Goal: Information Seeking & Learning: Understand process/instructions

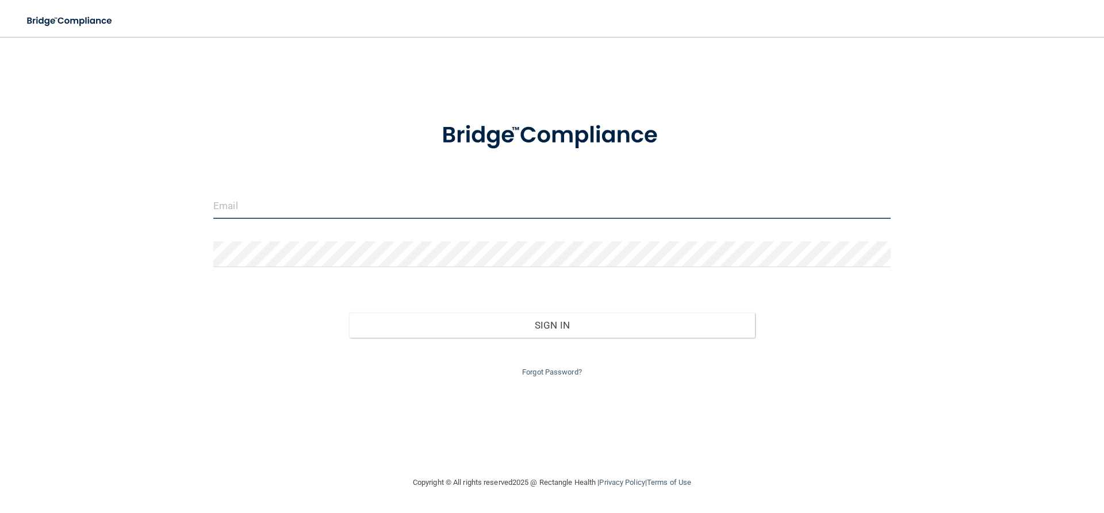
click at [302, 212] on input "email" at bounding box center [551, 206] width 677 height 26
type input "r"
type input "[EMAIL_ADDRESS][DOMAIN_NAME]"
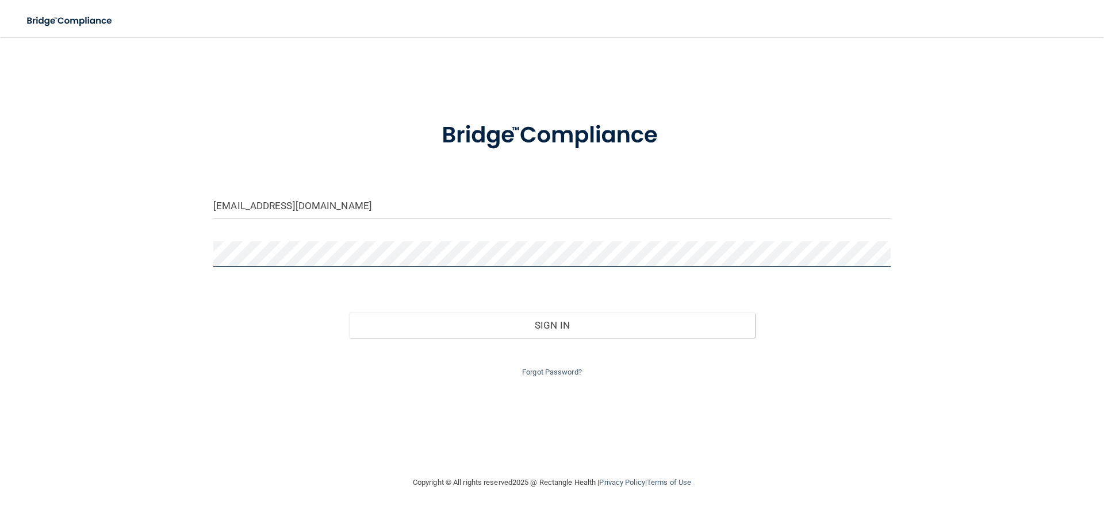
click at [349, 313] on button "Sign In" at bounding box center [552, 325] width 406 height 25
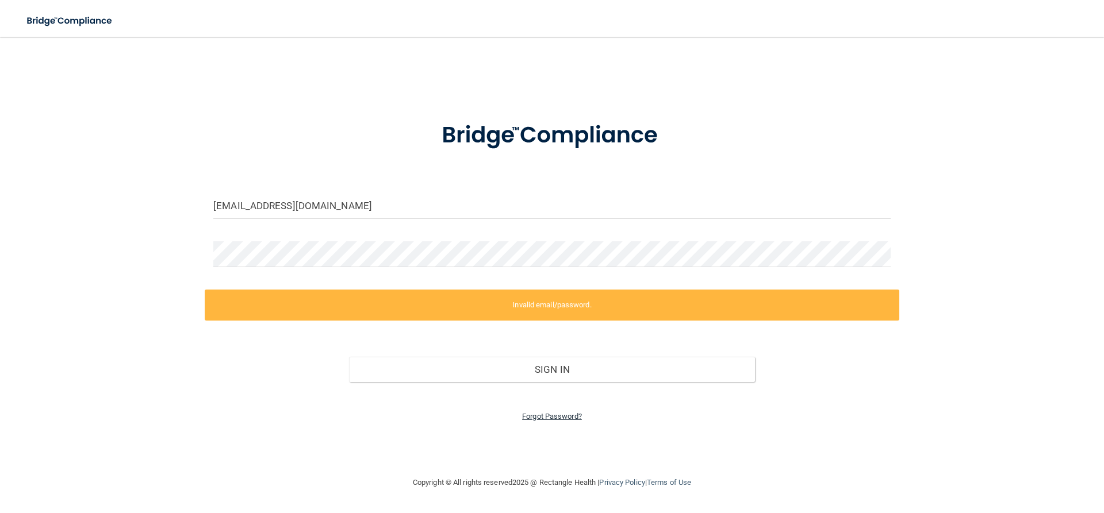
click at [533, 416] on link "Forgot Password?" at bounding box center [552, 416] width 60 height 9
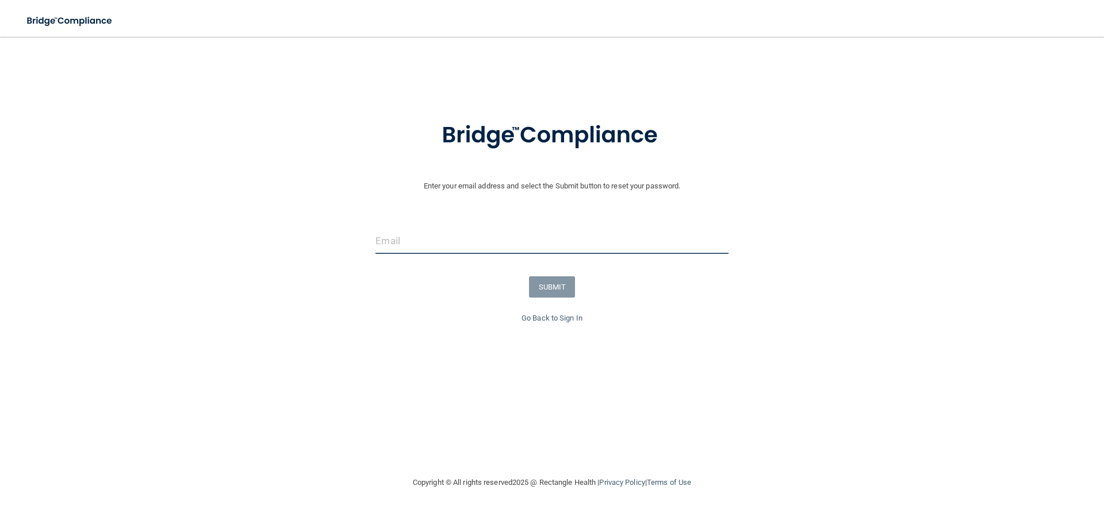
click at [533, 252] on input "email" at bounding box center [551, 241] width 352 height 26
type input "[EMAIL_ADDRESS][DOMAIN_NAME]"
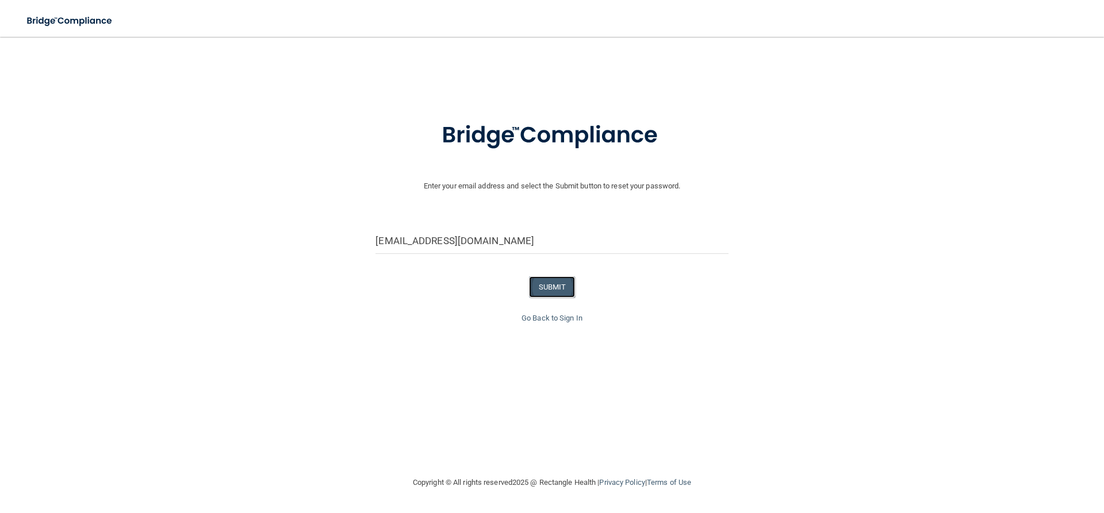
click at [533, 282] on button "SUBMIT" at bounding box center [552, 286] width 47 height 21
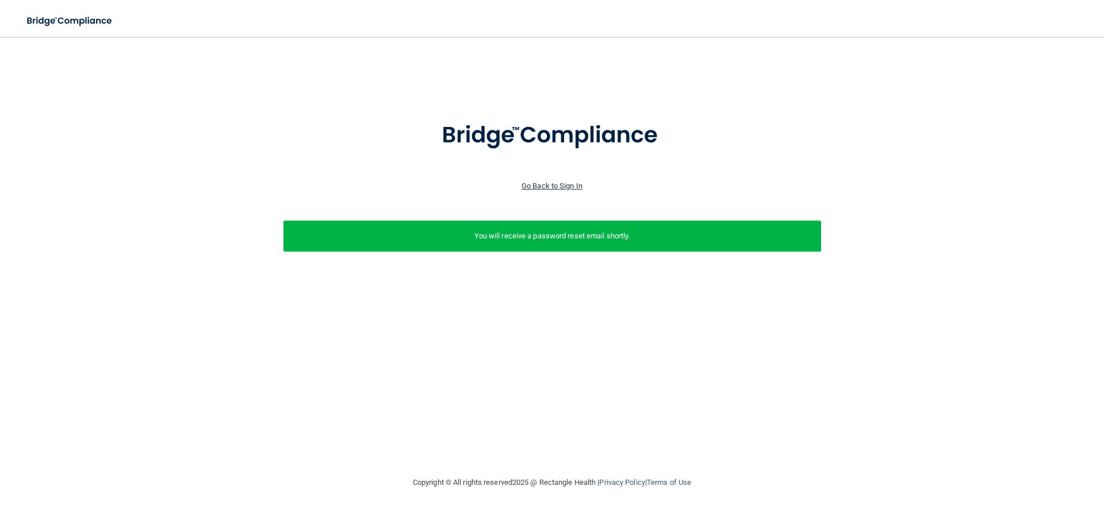
click at [533, 184] on link "Go Back to Sign In" at bounding box center [551, 186] width 61 height 9
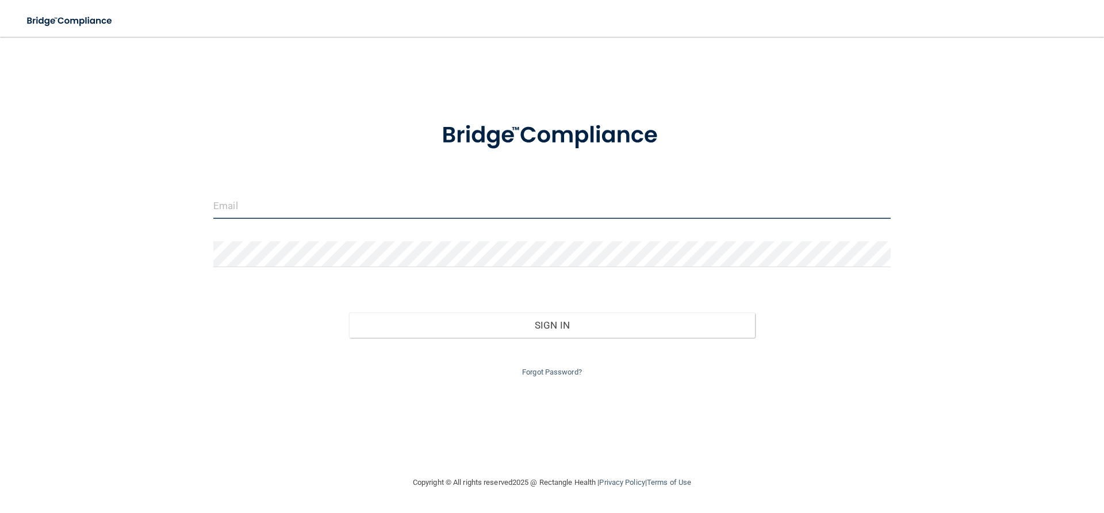
click at [416, 208] on input "email" at bounding box center [551, 206] width 677 height 26
type input "[EMAIL_ADDRESS][DOMAIN_NAME]"
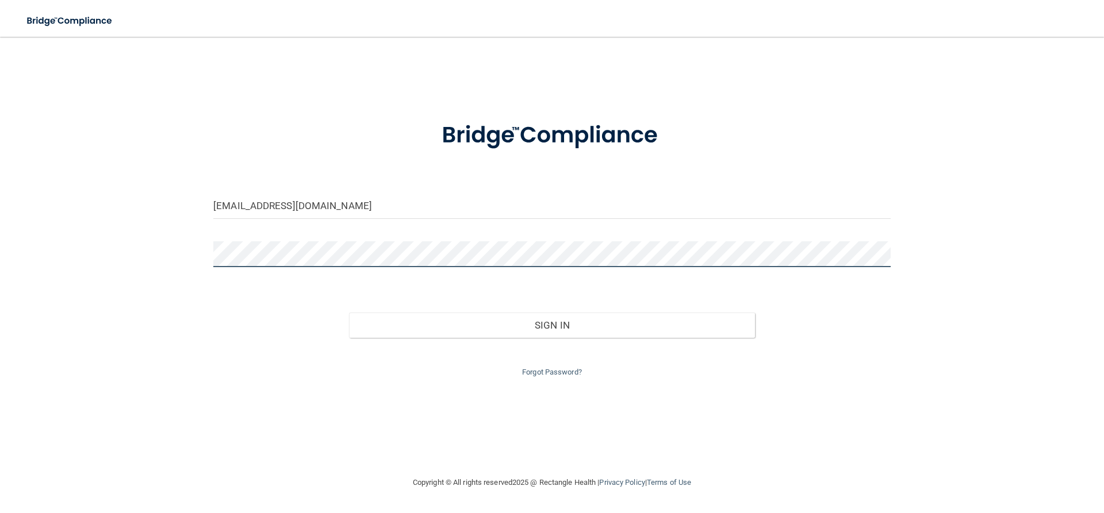
click at [349, 313] on button "Sign In" at bounding box center [552, 325] width 406 height 25
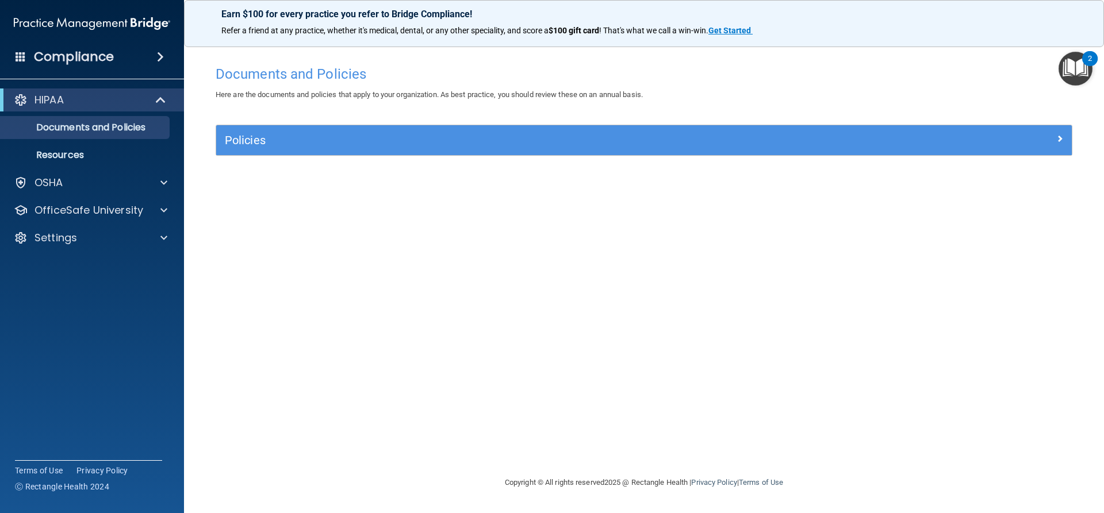
click at [533, 73] on img "Open Resource Center, 2 new notifications" at bounding box center [1075, 69] width 34 height 34
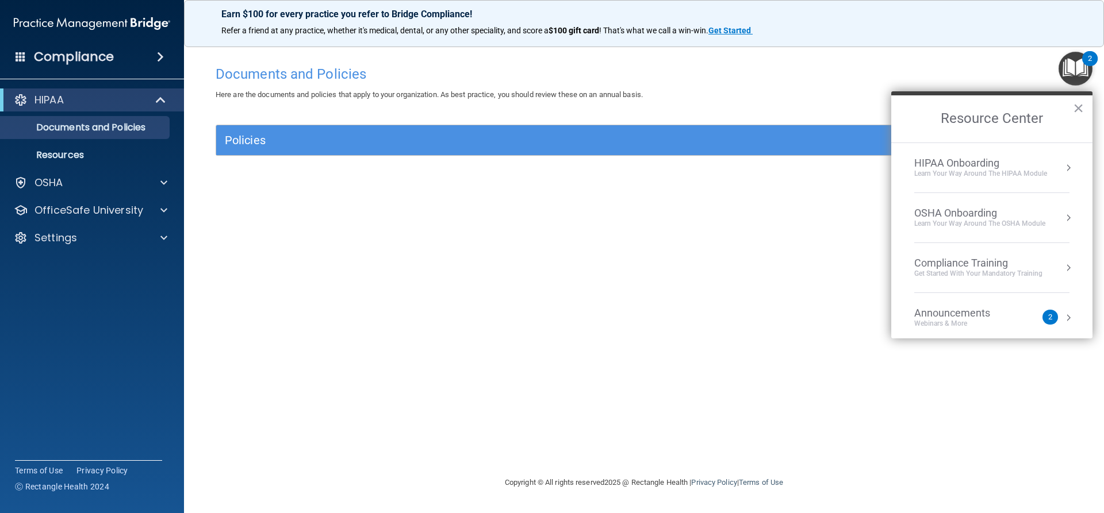
click at [533, 167] on div "HIPAA Onboarding" at bounding box center [980, 163] width 133 height 13
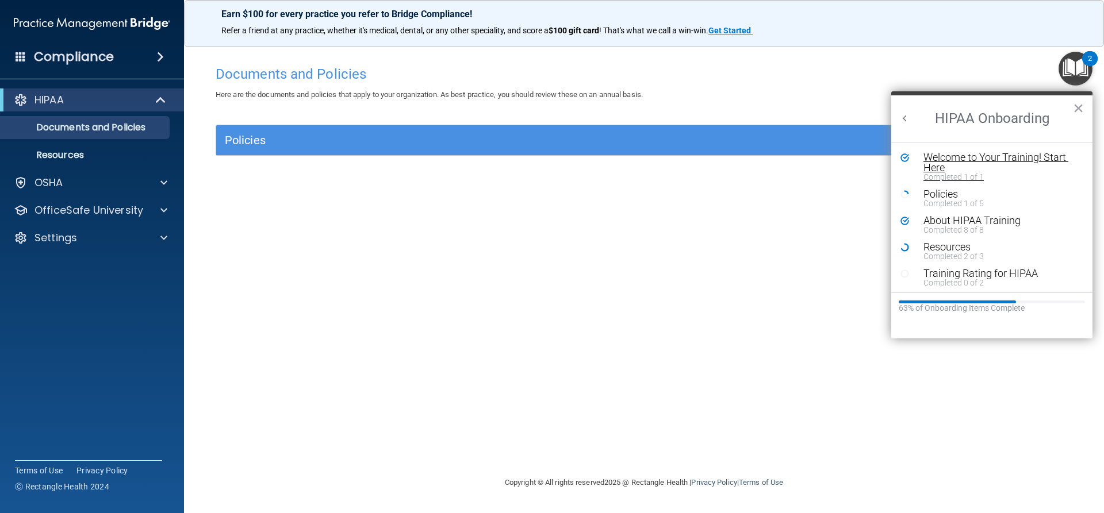
scroll to position [2, 0]
click at [533, 190] on div "Policies" at bounding box center [995, 192] width 145 height 10
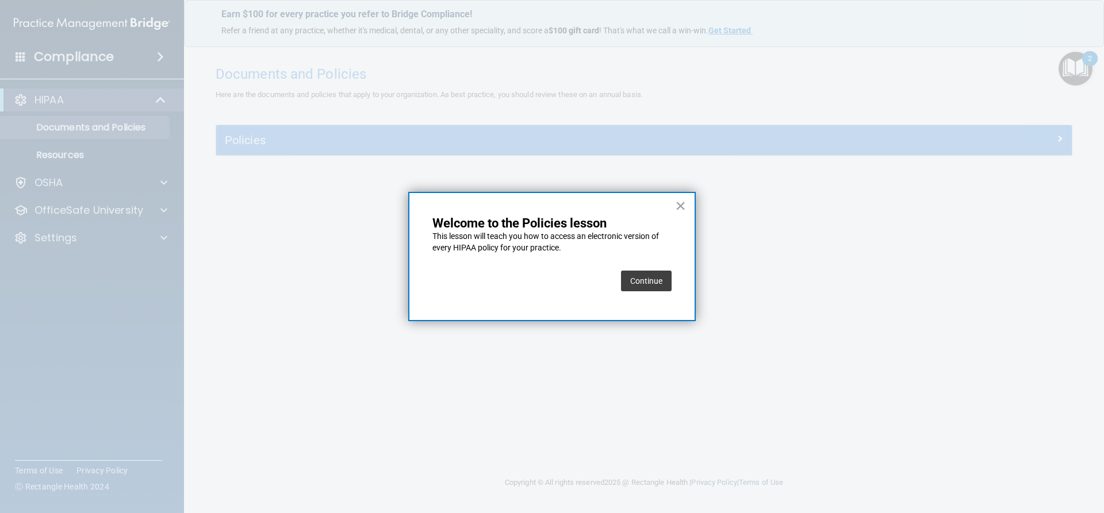
click at [533, 276] on button "Continue" at bounding box center [646, 281] width 51 height 21
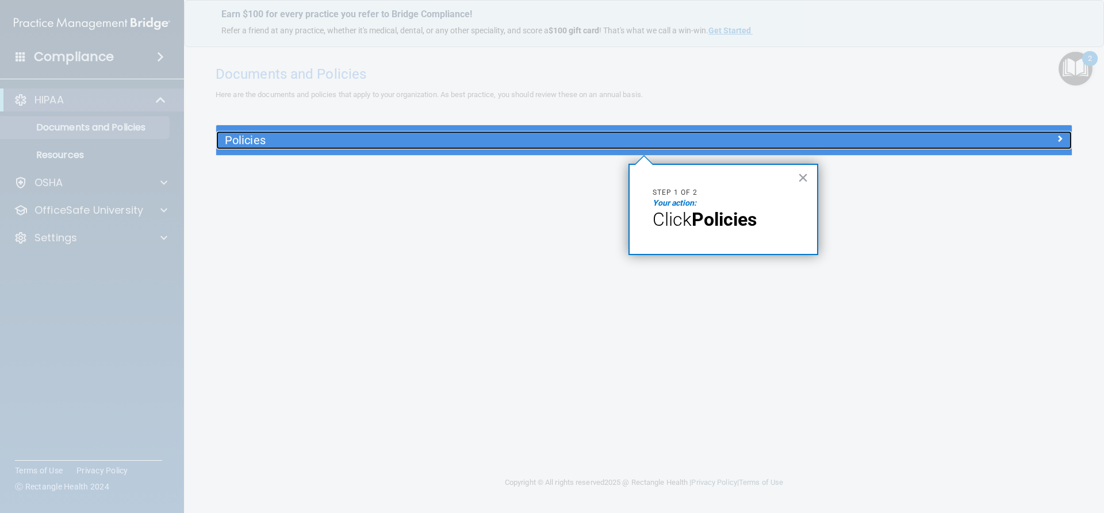
click at [533, 147] on h5 "Policies" at bounding box center [537, 140] width 624 height 13
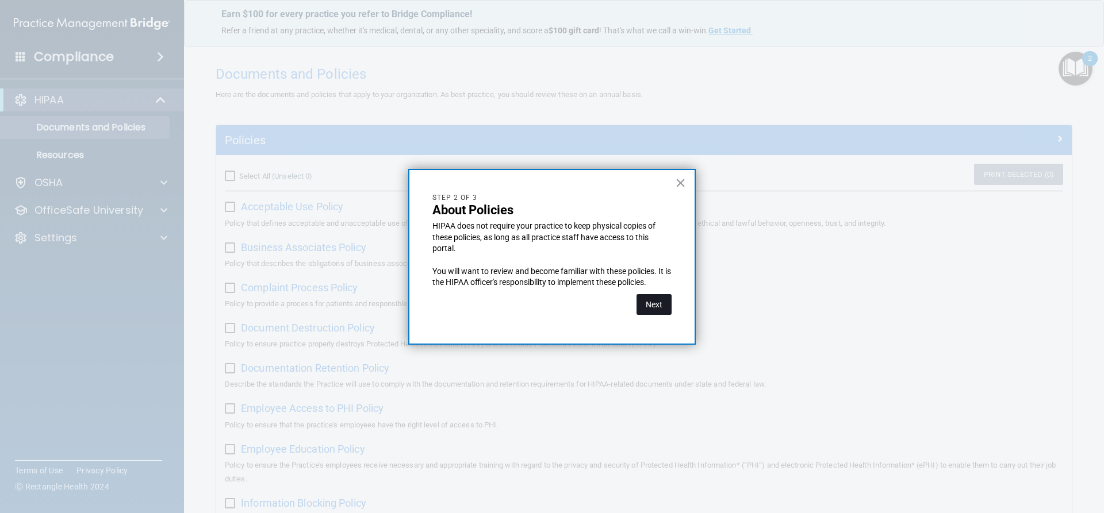
click at [533, 304] on button "Next" at bounding box center [653, 304] width 35 height 21
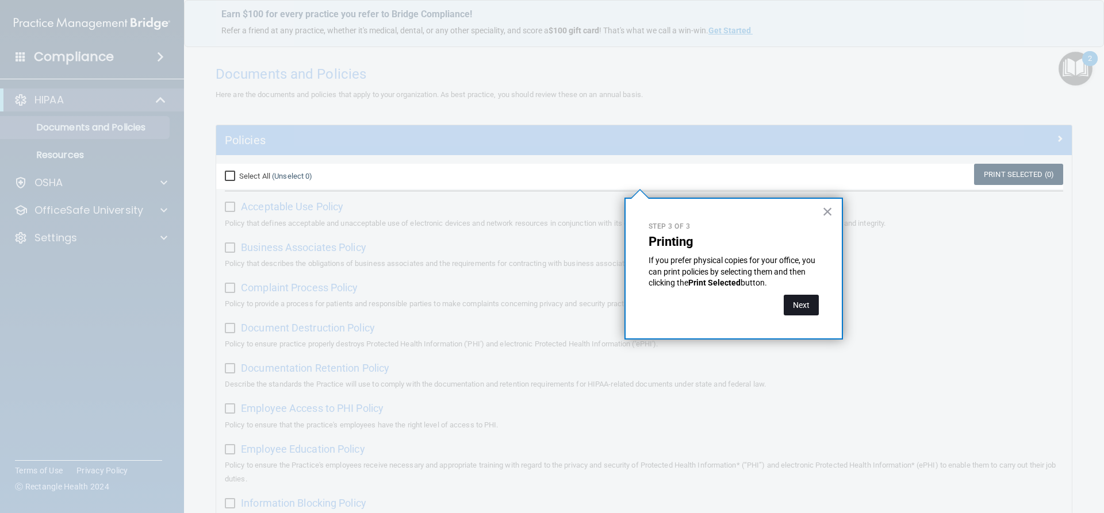
click at [533, 301] on button "Next" at bounding box center [800, 305] width 35 height 21
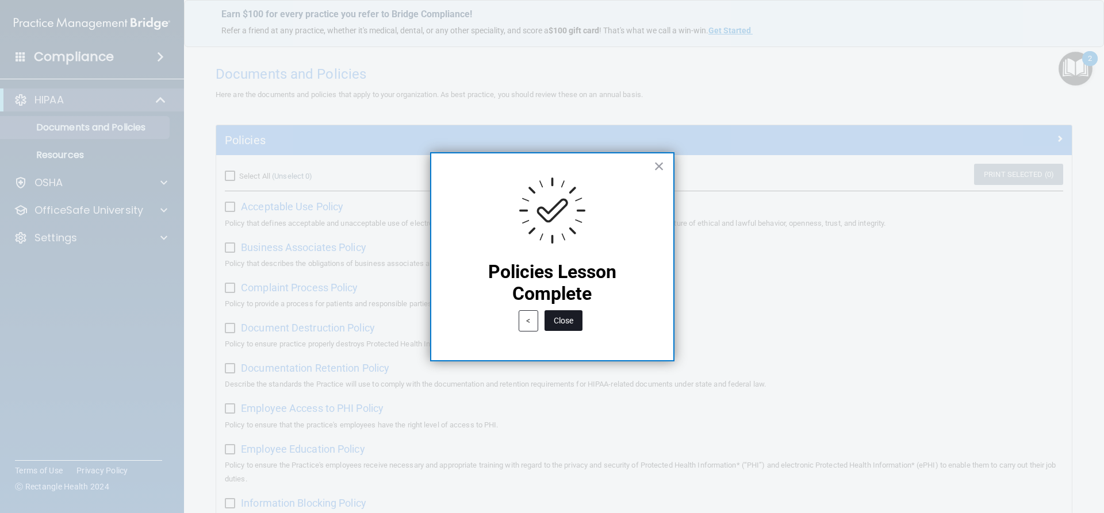
click at [533, 321] on button "Close" at bounding box center [563, 320] width 38 height 21
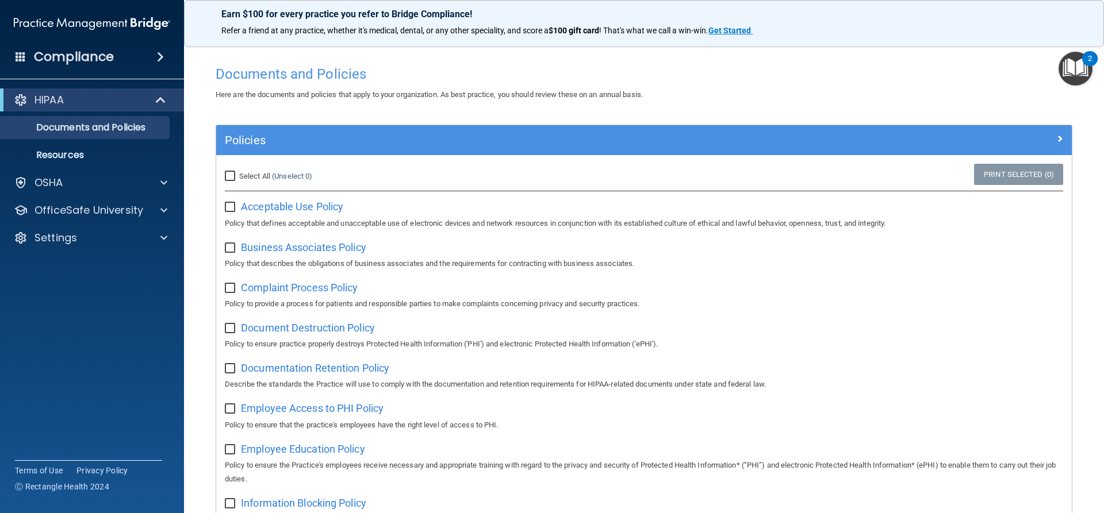
click at [533, 63] on img "Open Resource Center, 2 new notifications" at bounding box center [1075, 69] width 34 height 34
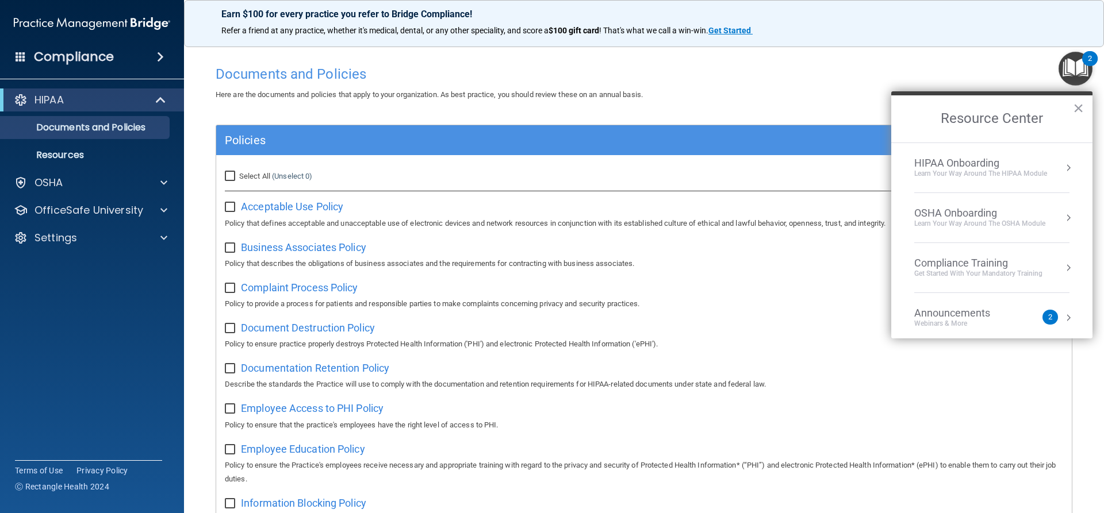
click at [533, 163] on div "HIPAA Onboarding" at bounding box center [980, 163] width 133 height 13
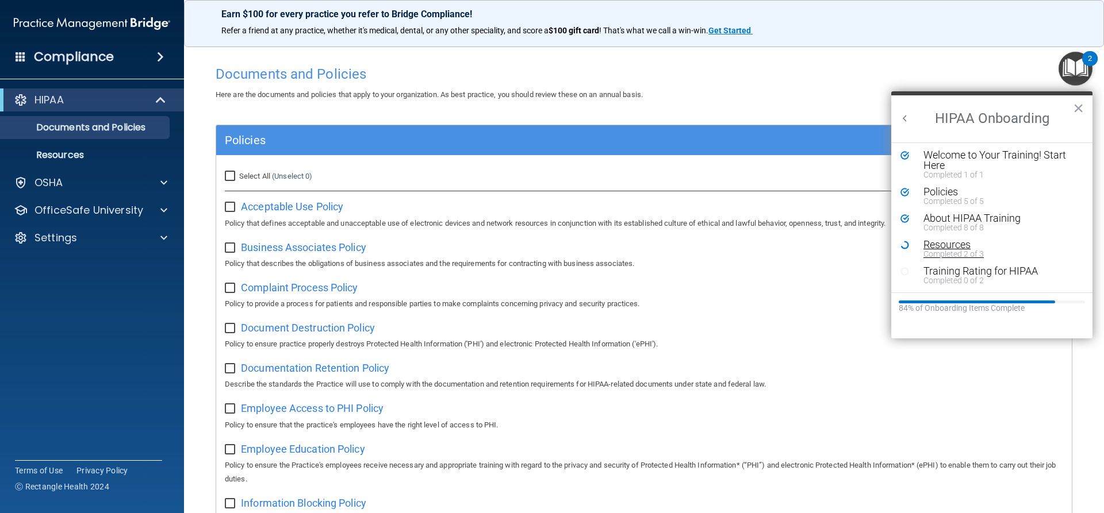
click at [533, 247] on div "Resources" at bounding box center [995, 245] width 145 height 10
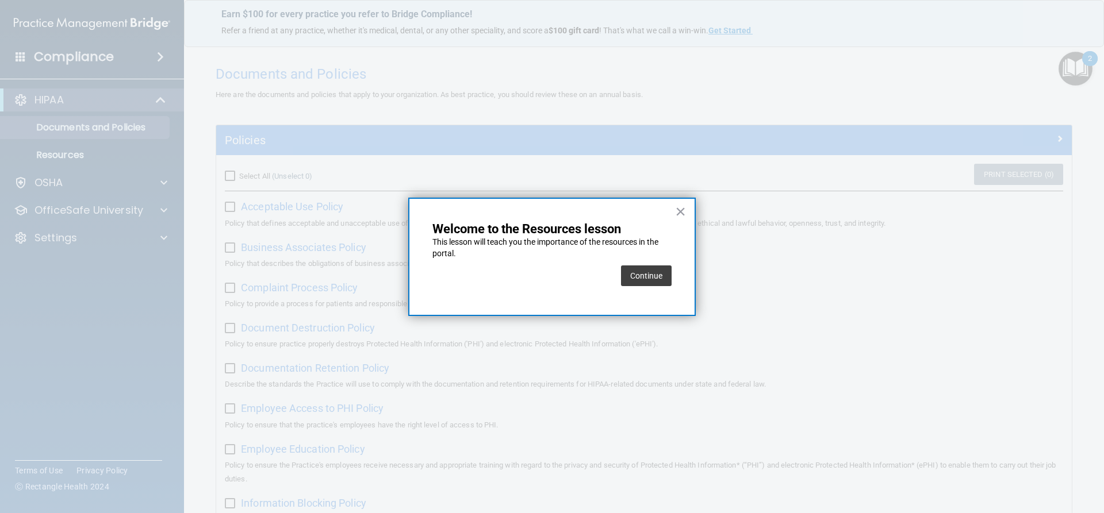
click at [533, 273] on button "Continue" at bounding box center [646, 276] width 51 height 21
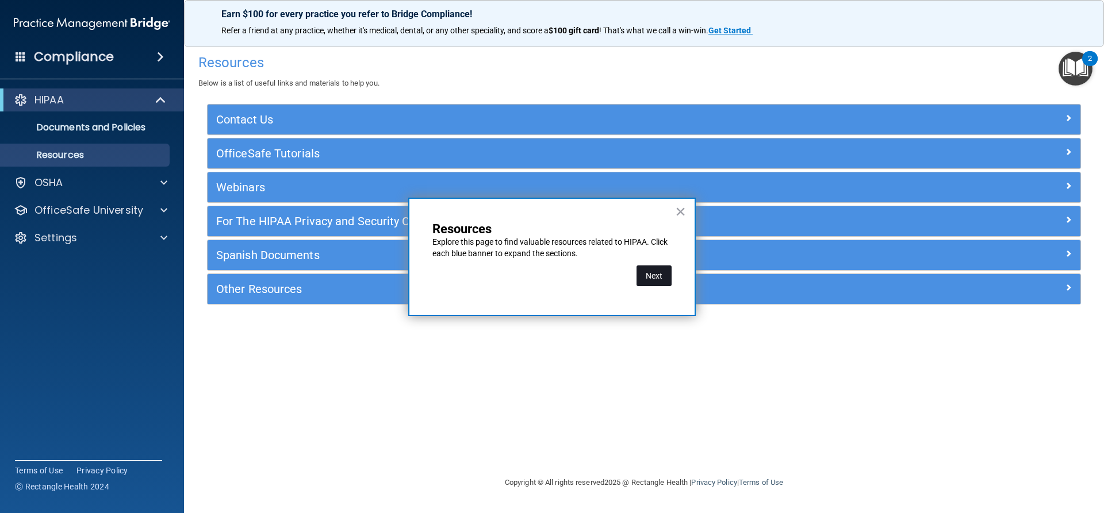
click at [533, 278] on button "Next" at bounding box center [653, 276] width 35 height 21
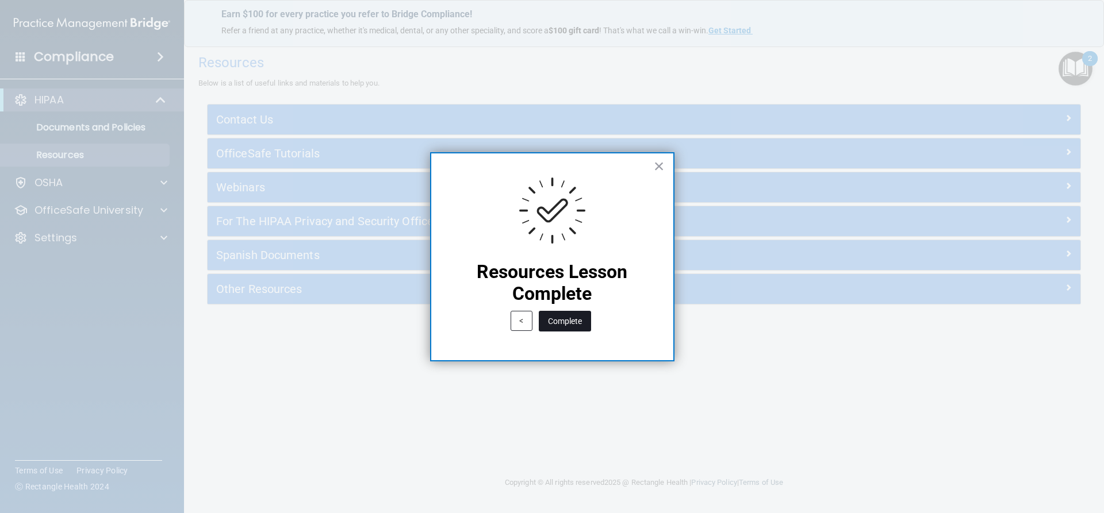
click at [533, 319] on button "Complete" at bounding box center [565, 321] width 52 height 21
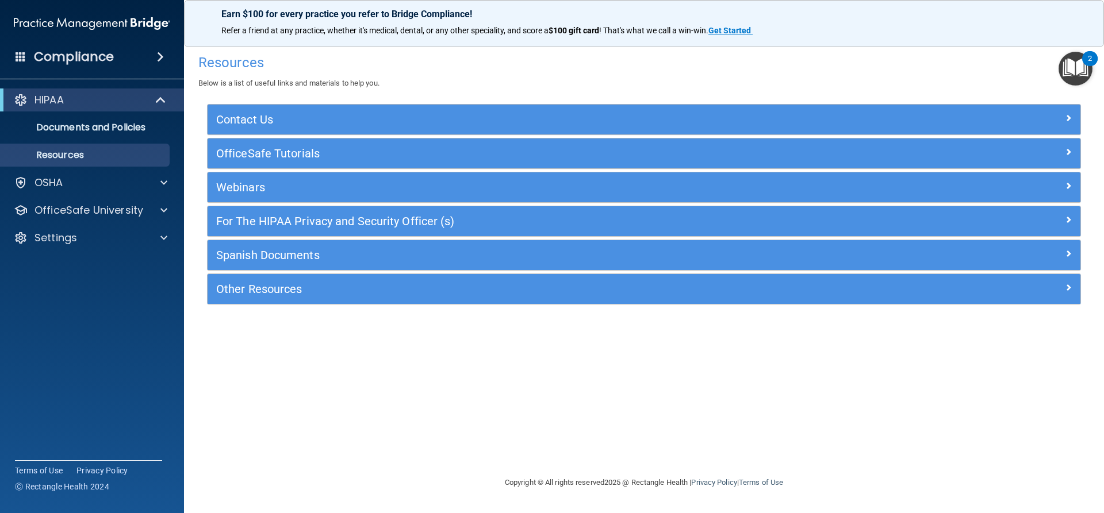
click at [533, 78] on img "Open Resource Center, 2 new notifications" at bounding box center [1075, 69] width 34 height 34
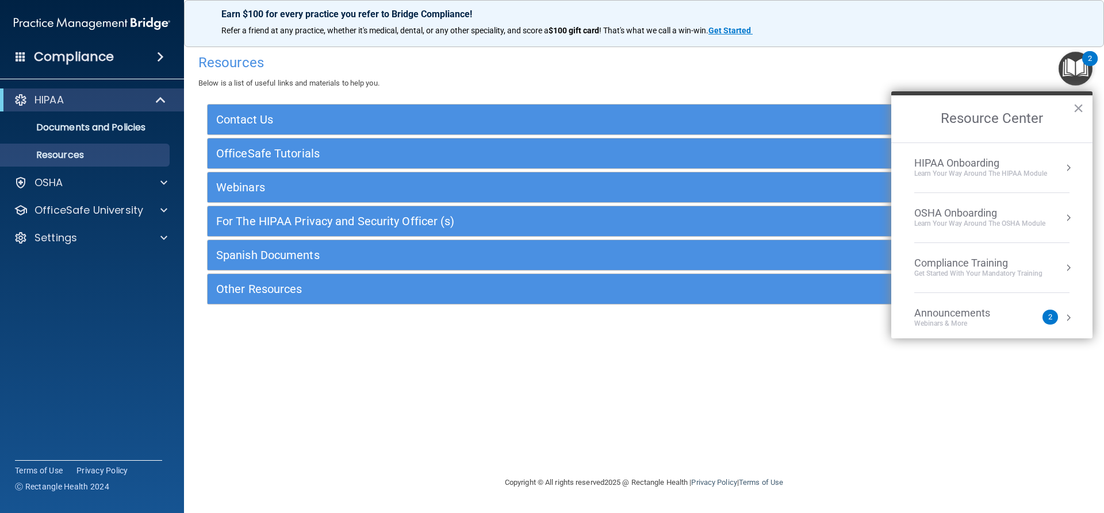
click at [533, 162] on div "HIPAA Onboarding" at bounding box center [980, 163] width 133 height 13
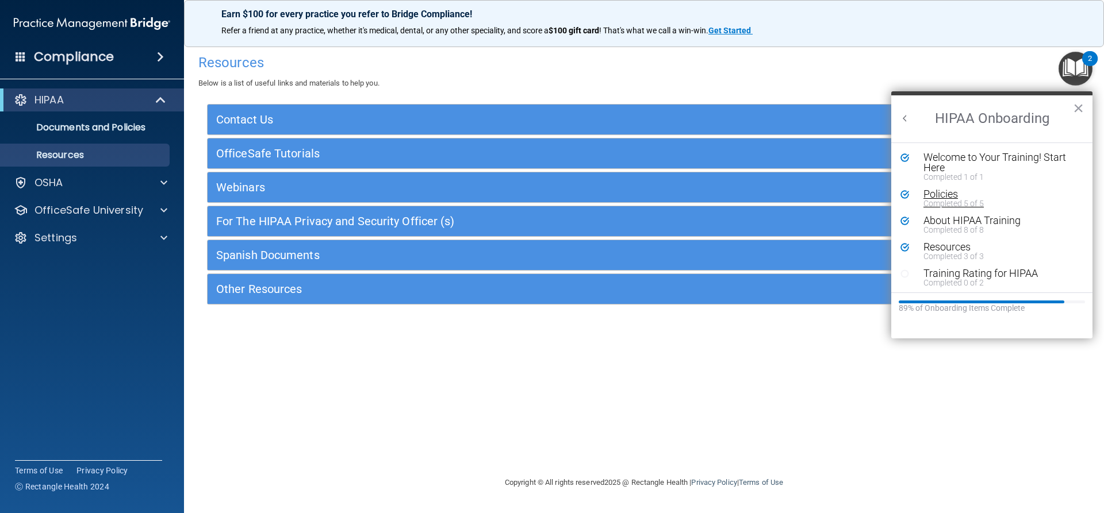
scroll to position [2, 0]
click at [533, 271] on div "Training Rating for HIPAA" at bounding box center [995, 271] width 145 height 10
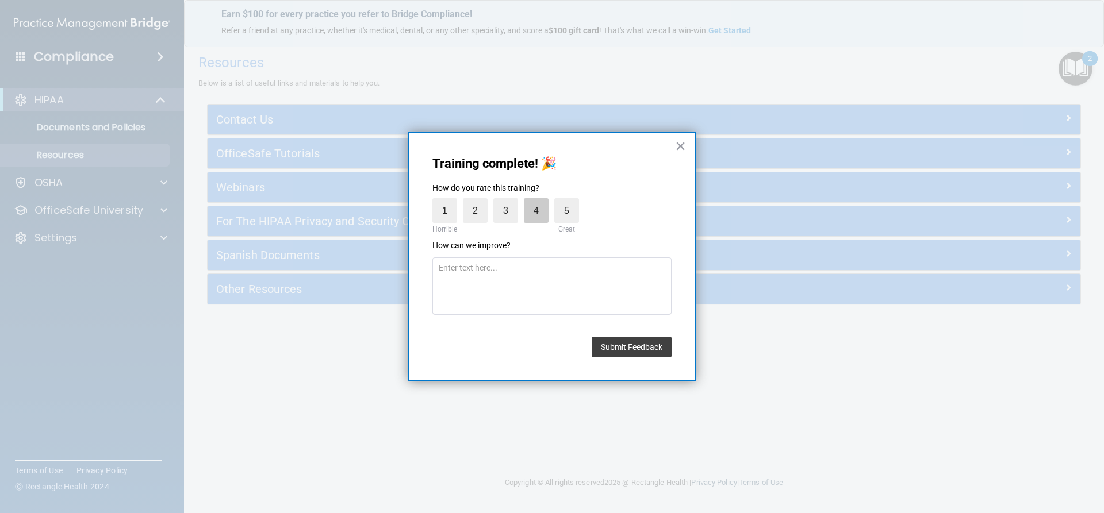
click at [533, 218] on label "4" at bounding box center [536, 210] width 25 height 25
click at [533, 345] on button "Submit Feedback" at bounding box center [631, 347] width 80 height 21
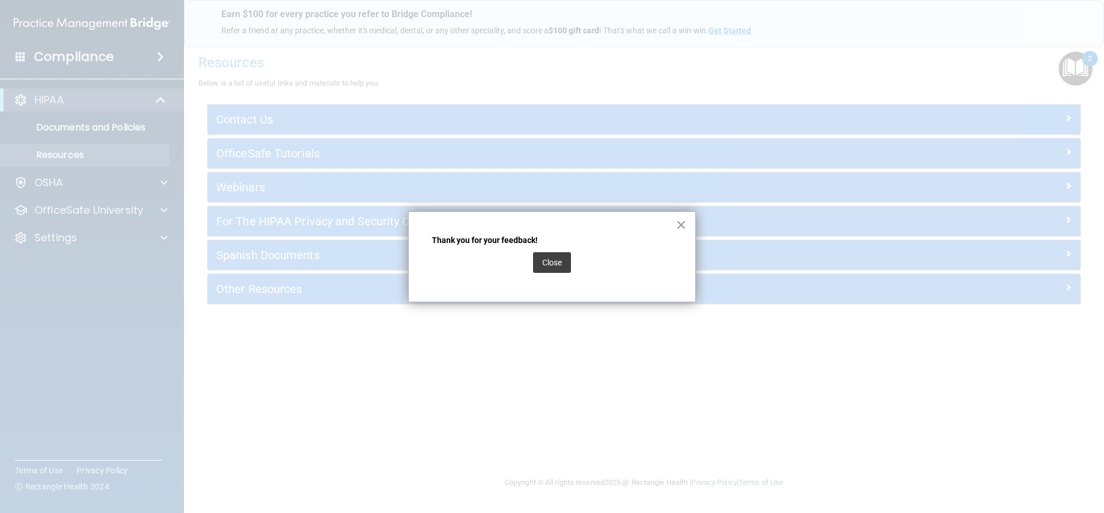
click at [533, 271] on div "Close" at bounding box center [552, 263] width 240 height 32
click at [533, 268] on button "Close" at bounding box center [552, 262] width 38 height 21
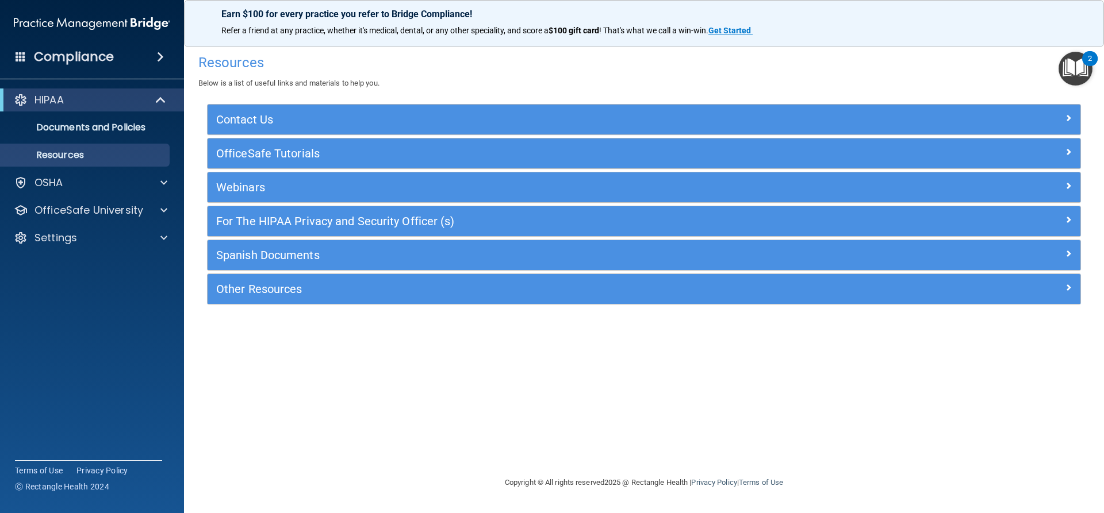
click at [533, 74] on img "Open Resource Center, 2 new notifications" at bounding box center [1075, 69] width 34 height 34
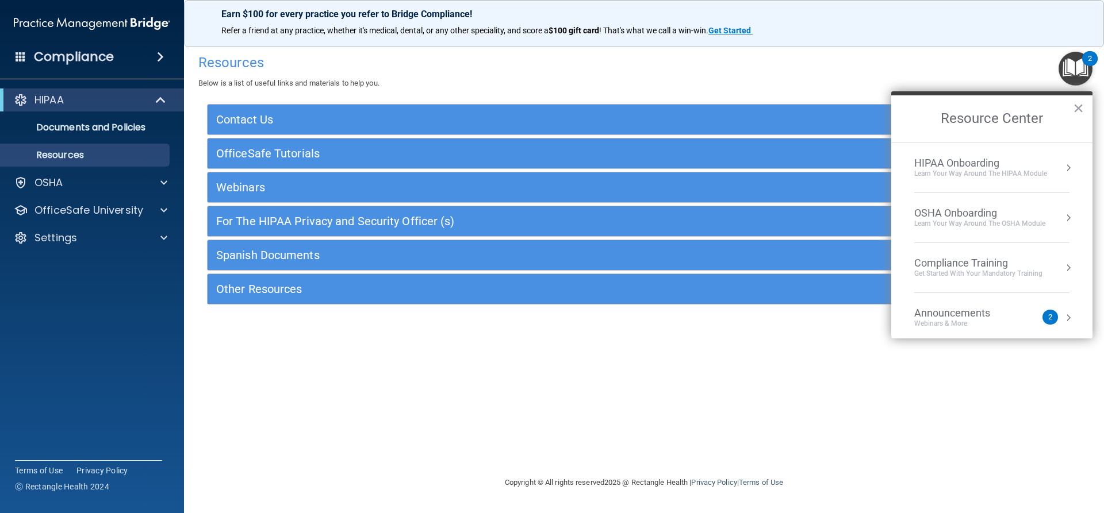
click at [533, 160] on div "HIPAA Onboarding" at bounding box center [980, 163] width 133 height 13
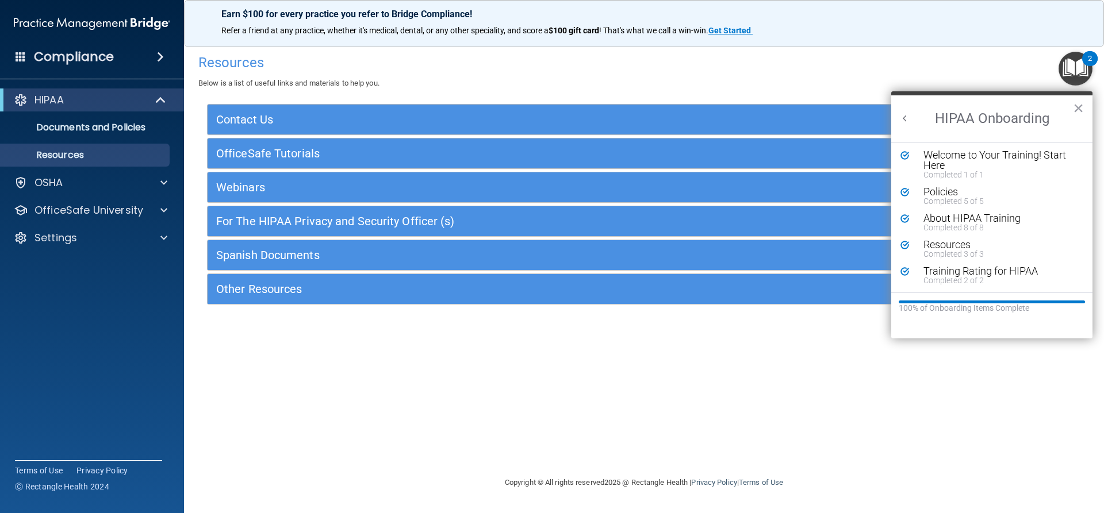
click at [533, 118] on button "Back to Resource Center Home" at bounding box center [904, 118] width 11 height 11
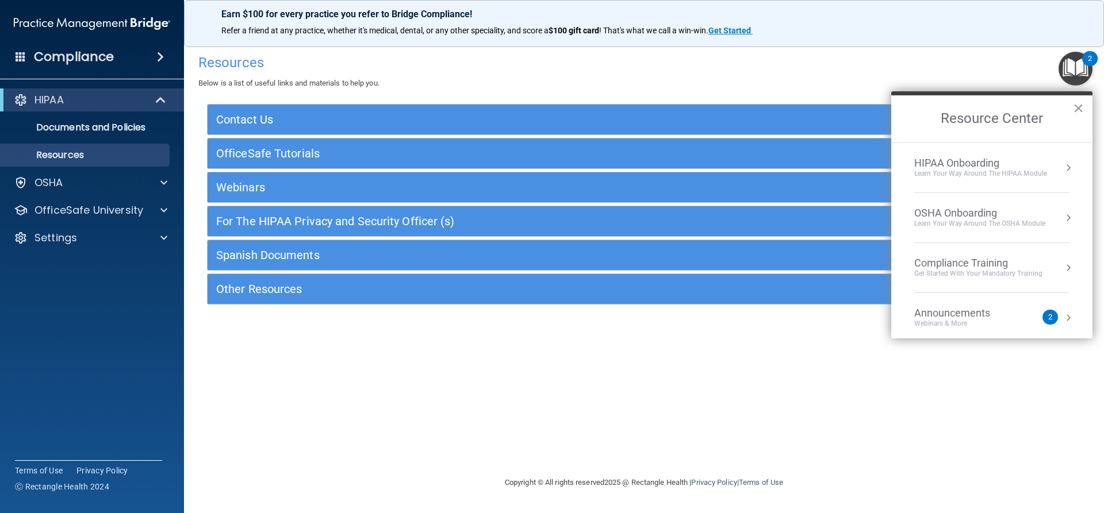
scroll to position [0, 0]
click at [533, 213] on div "OSHA Onboarding" at bounding box center [979, 213] width 131 height 13
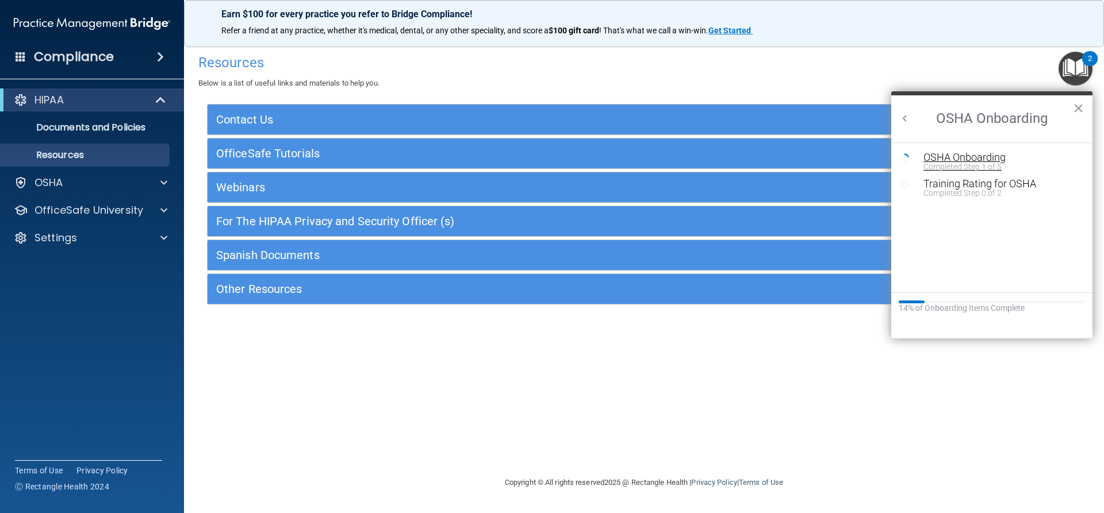
click at [533, 166] on div "Completed Step 1 of 5" at bounding box center [1000, 167] width 154 height 8
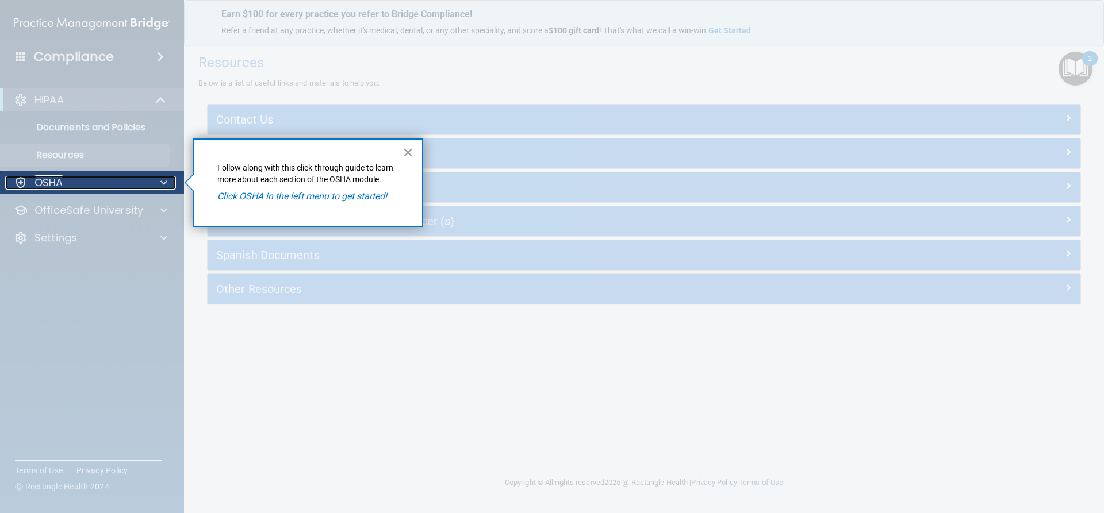
click at [66, 180] on div "OSHA" at bounding box center [76, 183] width 143 height 14
click at [140, 179] on div "OSHA" at bounding box center [76, 183] width 143 height 14
click at [141, 179] on div "OSHA" at bounding box center [76, 183] width 143 height 14
click at [258, 203] on p "Click OSHA in the left menu to get started!" at bounding box center [308, 196] width 182 height 13
click at [268, 195] on em "Click OSHA in the left menu to get started!" at bounding box center [302, 196] width 170 height 11
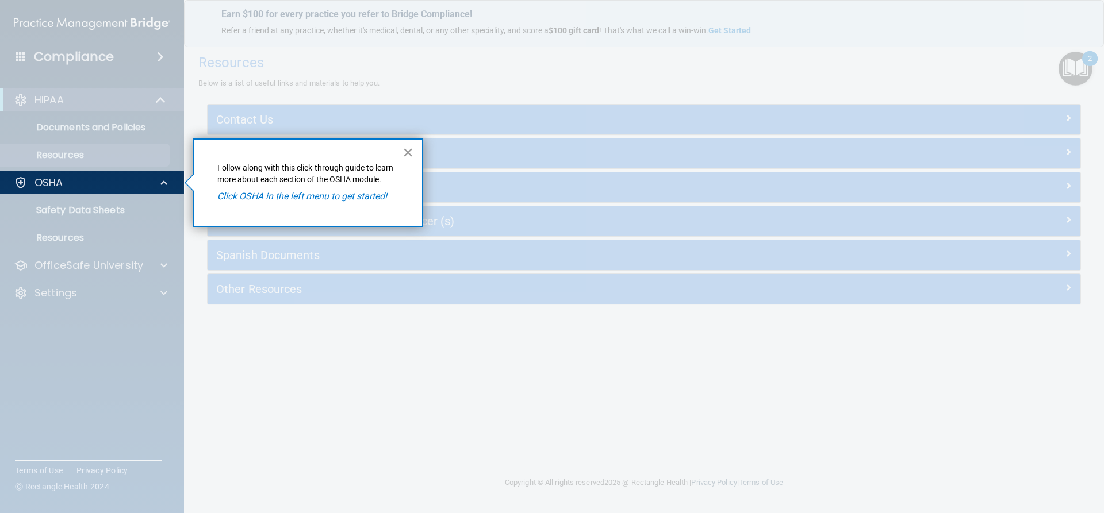
click at [411, 151] on button "×" at bounding box center [407, 152] width 11 height 18
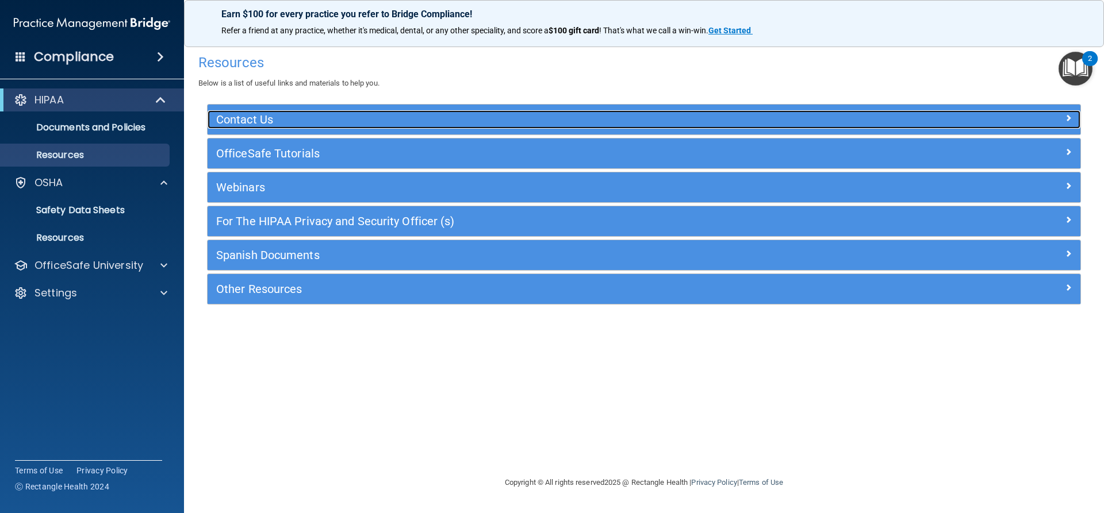
click at [266, 124] on h5 "Contact Us" at bounding box center [534, 119] width 637 height 13
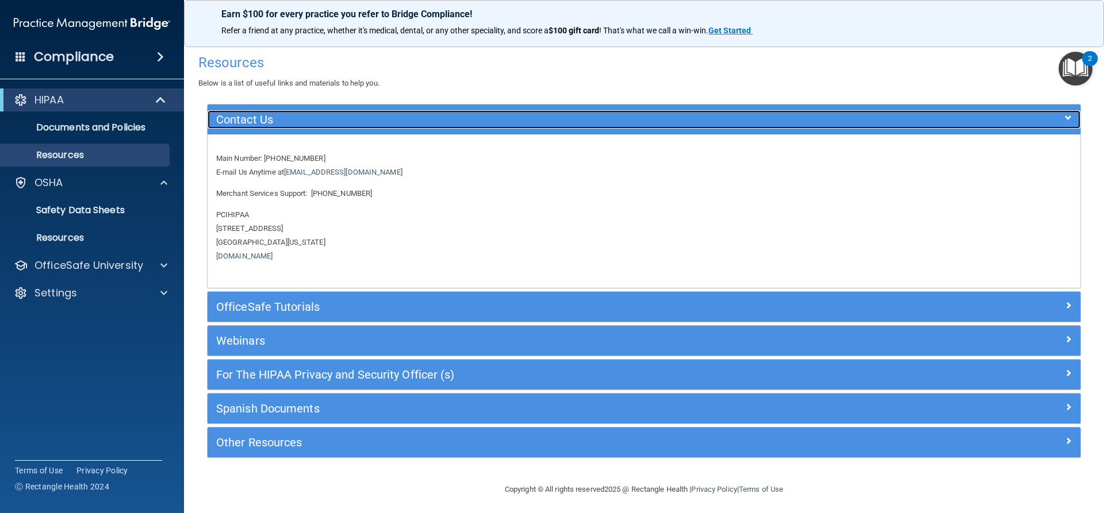
click at [264, 117] on h5 "Contact Us" at bounding box center [534, 119] width 637 height 13
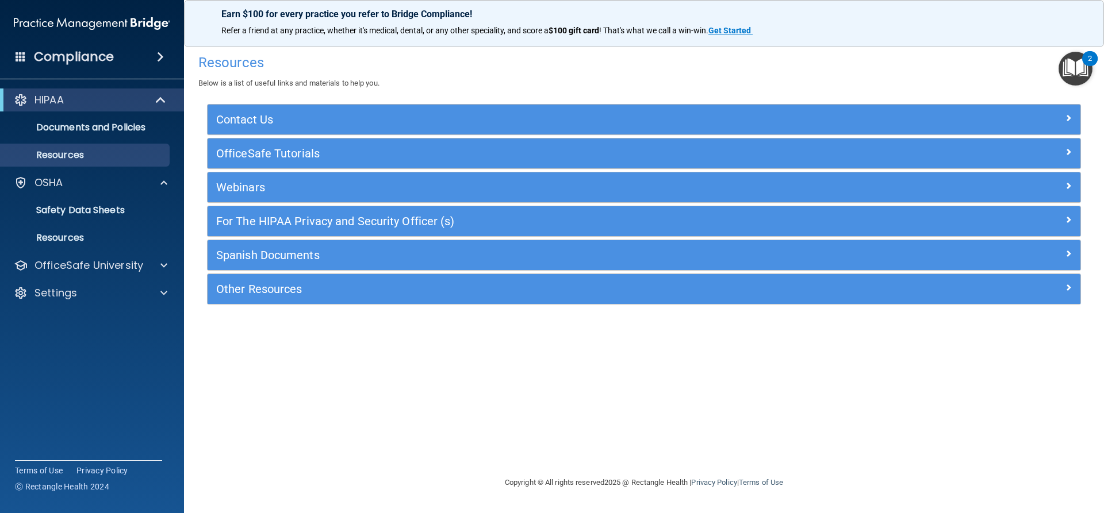
click at [533, 66] on img "Open Resource Center, 2 new notifications" at bounding box center [1075, 69] width 34 height 34
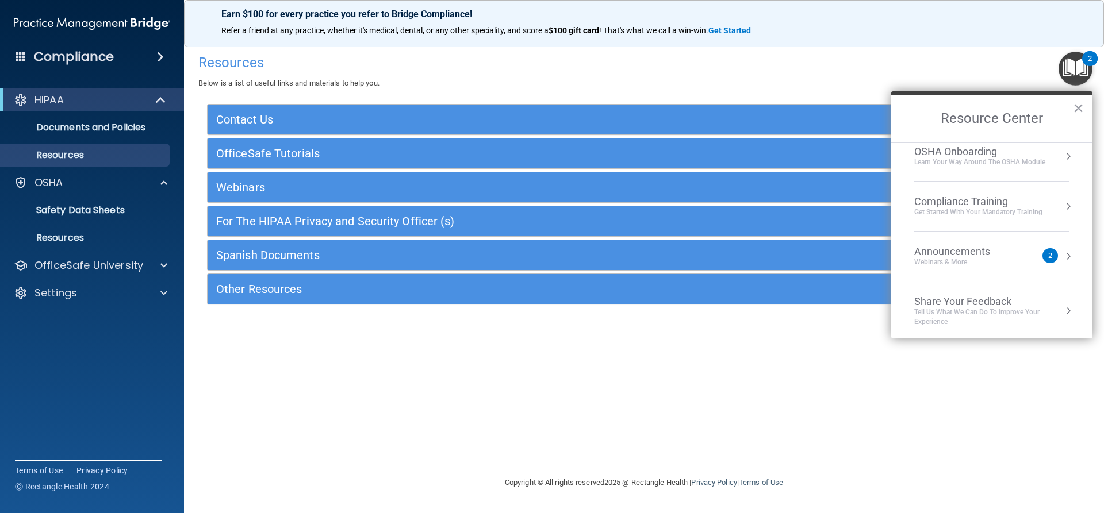
scroll to position [64, 0]
click at [533, 65] on img "Open Resource Center, 2 new notifications" at bounding box center [1075, 69] width 34 height 34
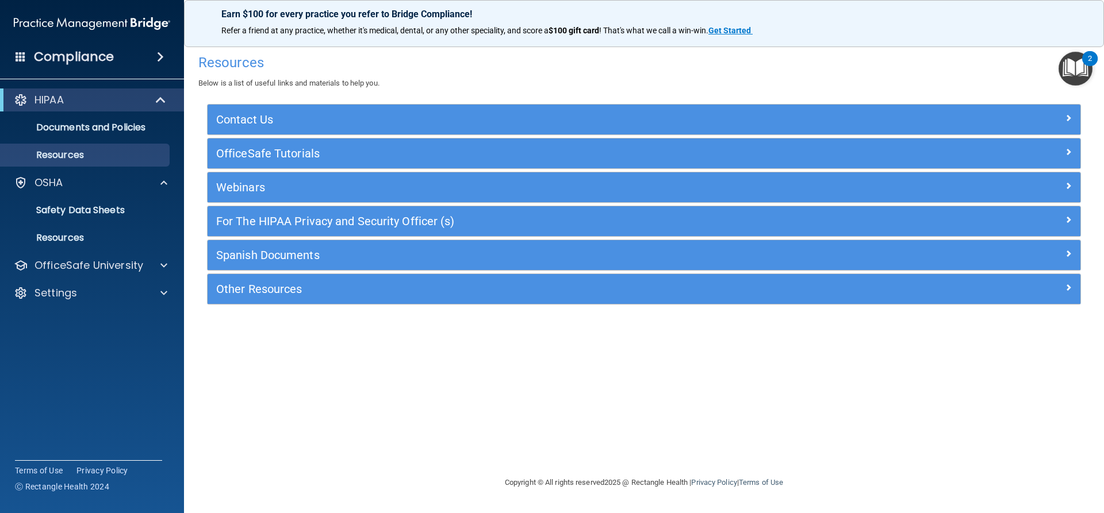
click at [533, 65] on img "Open Resource Center, 2 new notifications" at bounding box center [1075, 69] width 34 height 34
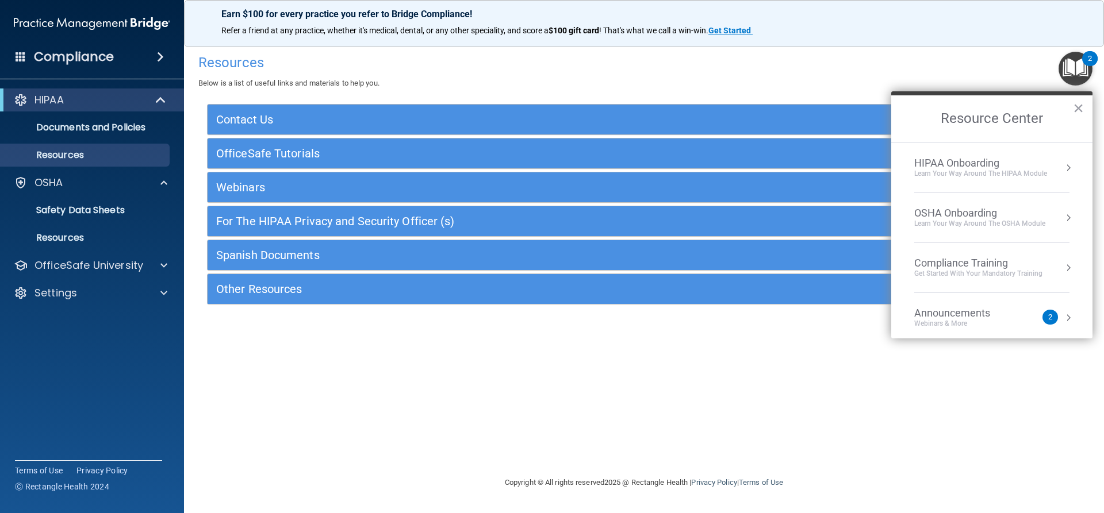
click at [533, 165] on div "HIPAA Onboarding" at bounding box center [980, 163] width 133 height 13
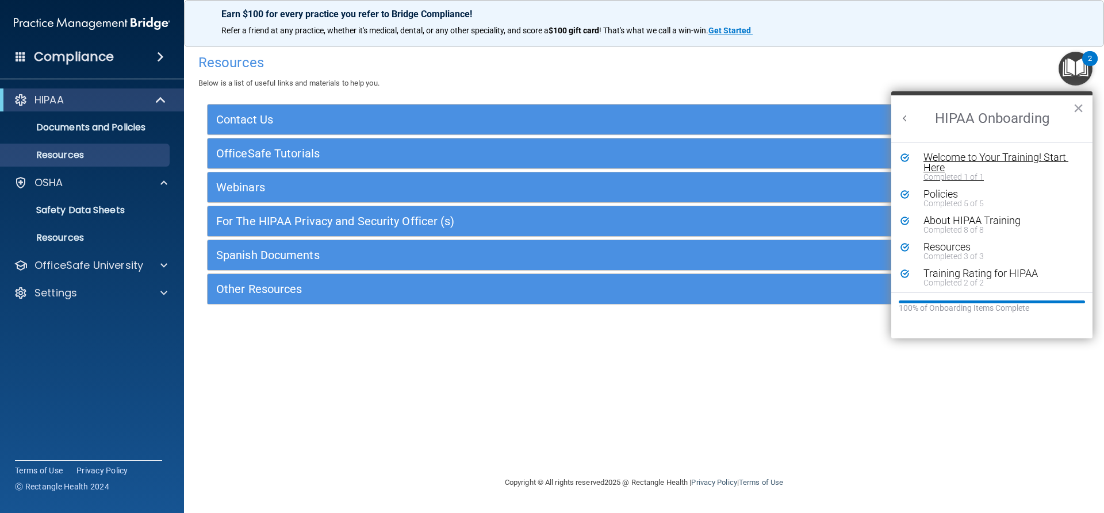
scroll to position [0, 0]
click at [533, 70] on img "Open Resource Center, 2 new notifications" at bounding box center [1075, 69] width 34 height 34
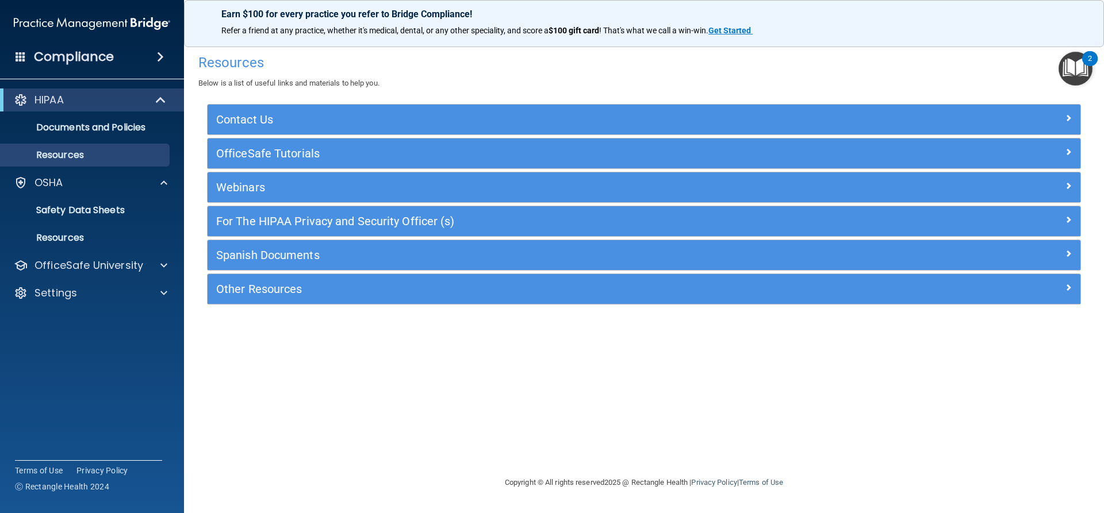
click at [533, 76] on img "Open Resource Center, 2 new notifications" at bounding box center [1075, 69] width 34 height 34
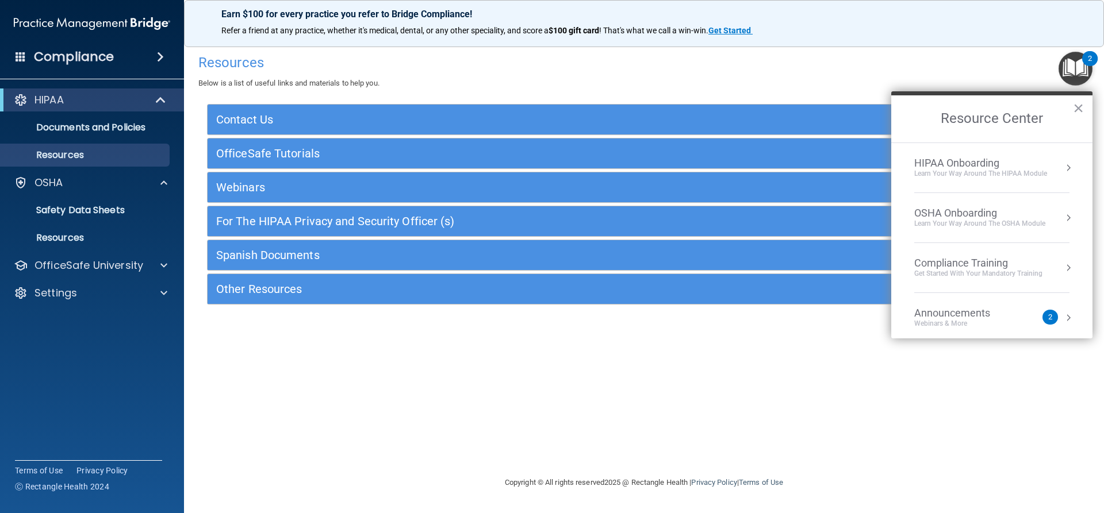
click at [533, 208] on div "OSHA Onboarding" at bounding box center [979, 213] width 131 height 13
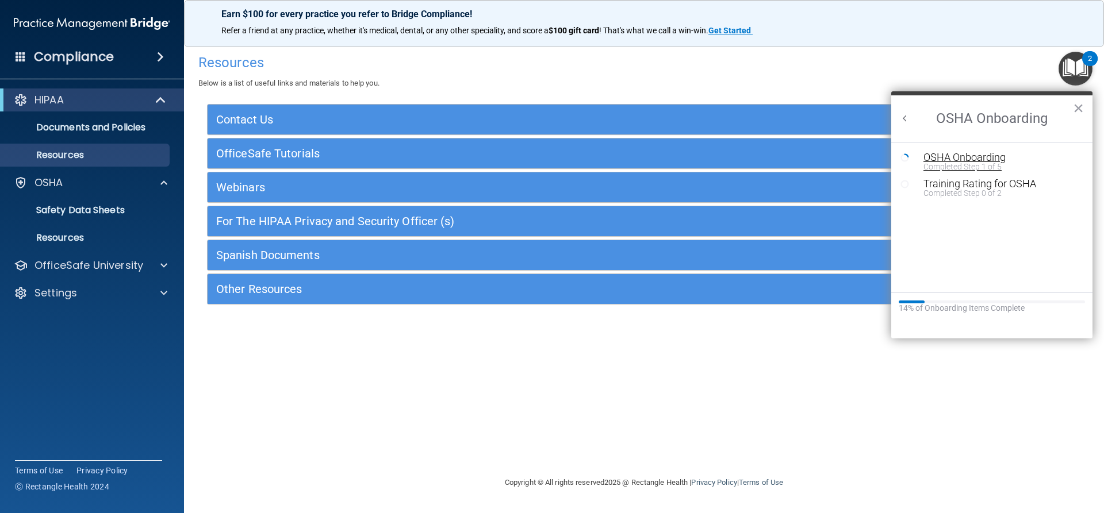
click at [533, 156] on div "OSHA Onboarding" at bounding box center [1000, 157] width 154 height 10
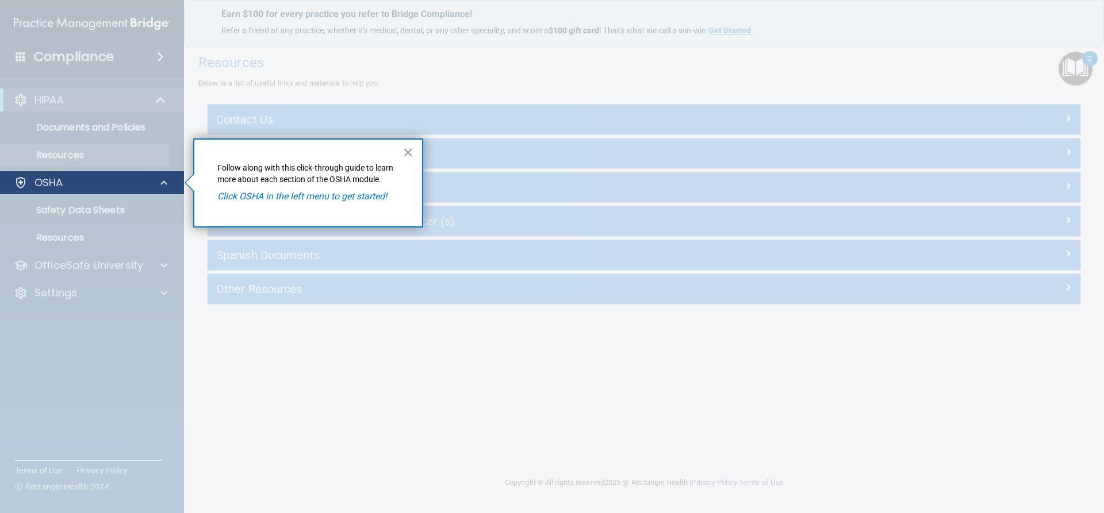
drag, startPoint x: 79, startPoint y: 183, endPoint x: 76, endPoint y: 191, distance: 8.5
click at [77, 191] on div "OSHA" at bounding box center [92, 182] width 185 height 23
click at [70, 180] on div "OSHA" at bounding box center [76, 183] width 143 height 14
click at [263, 201] on em "Click OSHA in the left menu to get started!" at bounding box center [302, 196] width 170 height 11
drag, startPoint x: 283, startPoint y: 190, endPoint x: 241, endPoint y: 185, distance: 42.8
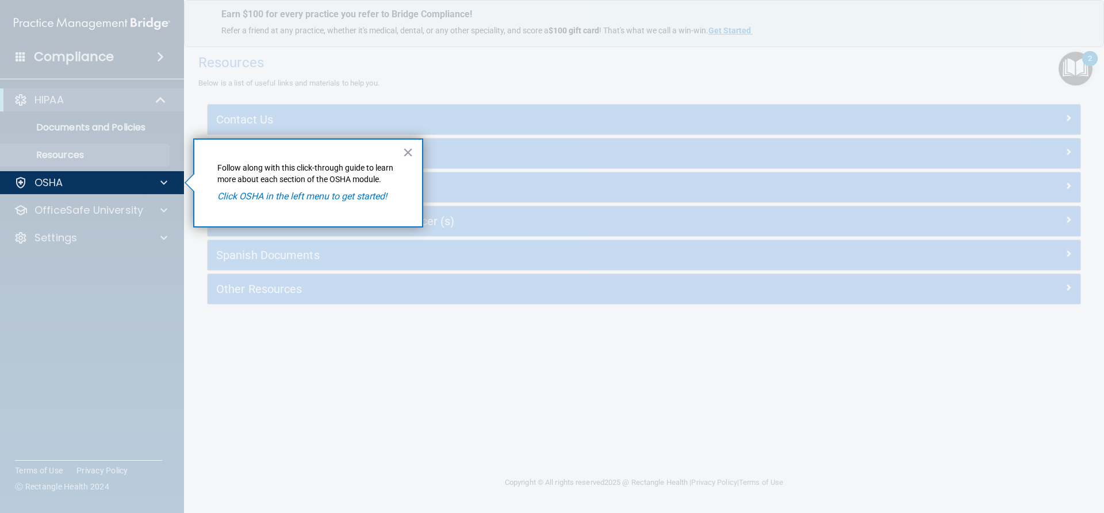
click at [285, 190] on div "× Follow along with this click-through guide to learn more about each section o…" at bounding box center [308, 183] width 230 height 89
click at [119, 187] on div "OSHA" at bounding box center [76, 183] width 143 height 14
click at [59, 237] on div at bounding box center [92, 353] width 185 height 319
click at [71, 219] on div at bounding box center [92, 353] width 185 height 319
drag, startPoint x: 82, startPoint y: 207, endPoint x: 290, endPoint y: 152, distance: 214.9
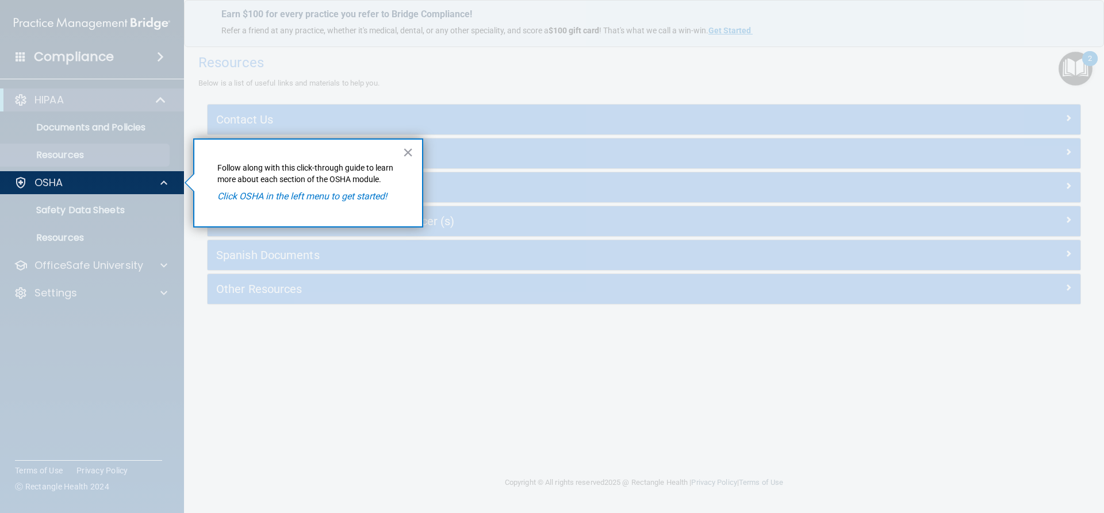
click at [84, 207] on div at bounding box center [92, 353] width 185 height 319
click at [313, 193] on em "Click OSHA in the left menu to get started!" at bounding box center [302, 196] width 170 height 11
drag, startPoint x: 316, startPoint y: 193, endPoint x: 364, endPoint y: 163, distance: 56.5
click at [318, 194] on em "Click OSHA in the left menu to get started!" at bounding box center [302, 196] width 170 height 11
click at [409, 153] on button "×" at bounding box center [407, 152] width 11 height 18
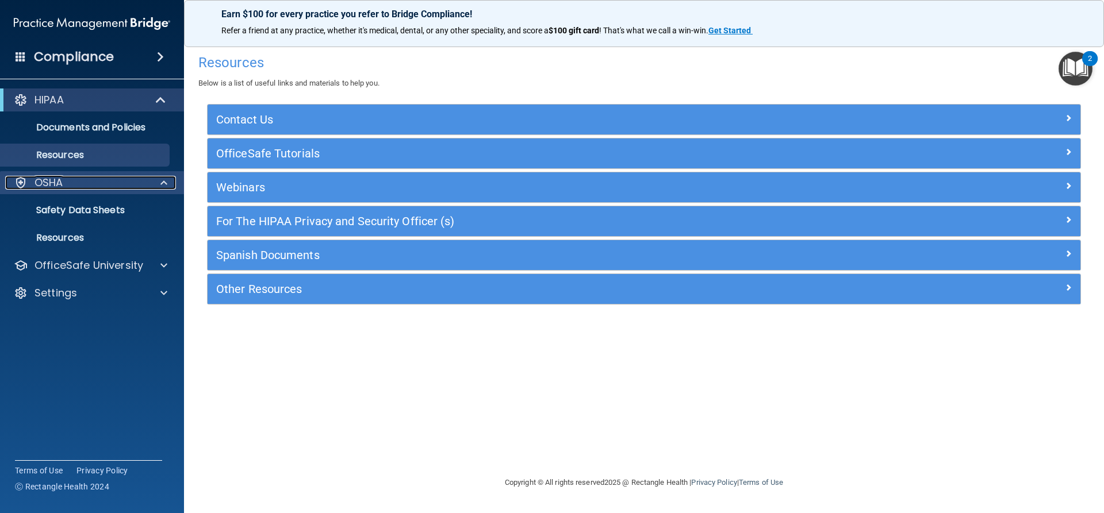
click at [112, 183] on div "OSHA" at bounding box center [76, 183] width 143 height 14
click at [113, 186] on div "OSHA" at bounding box center [76, 183] width 143 height 14
click at [106, 207] on p "Safety Data Sheets" at bounding box center [85, 210] width 157 height 11
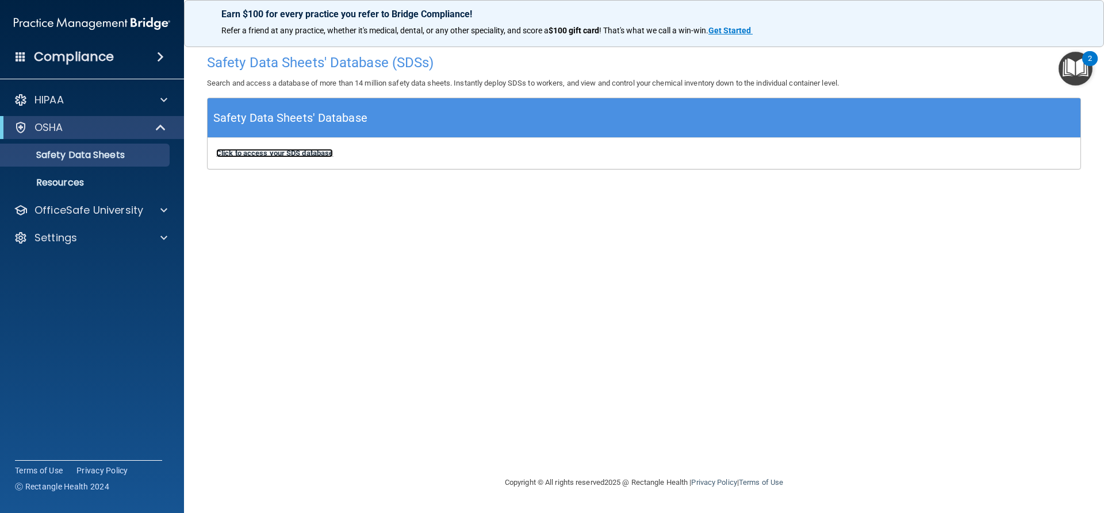
click at [300, 150] on b "Click to access your SDS database" at bounding box center [274, 153] width 117 height 9
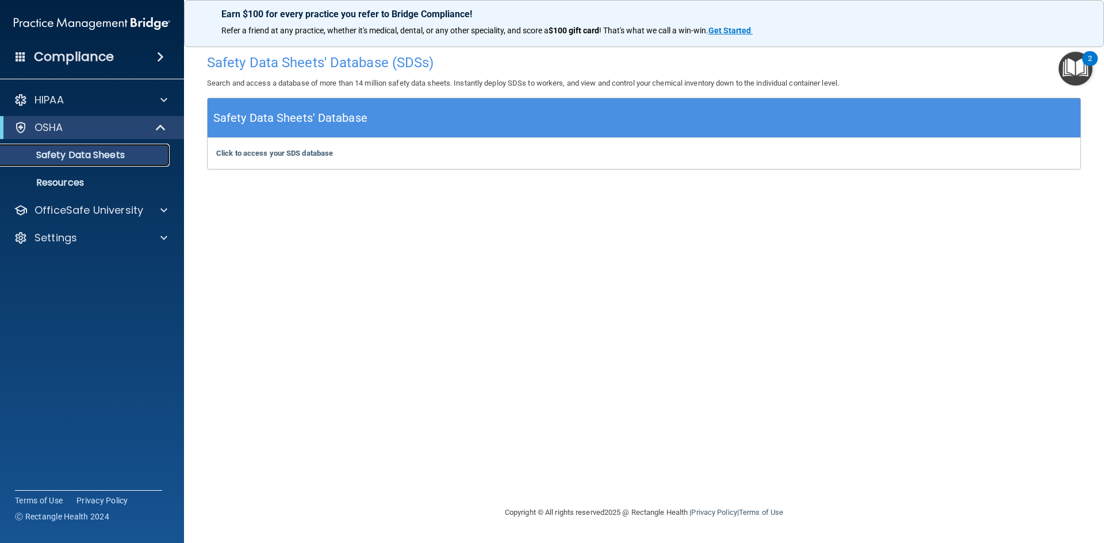
click at [94, 151] on p "Safety Data Sheets" at bounding box center [85, 154] width 157 height 11
click at [533, 70] on img "Open Resource Center, 2 new notifications" at bounding box center [1075, 69] width 34 height 34
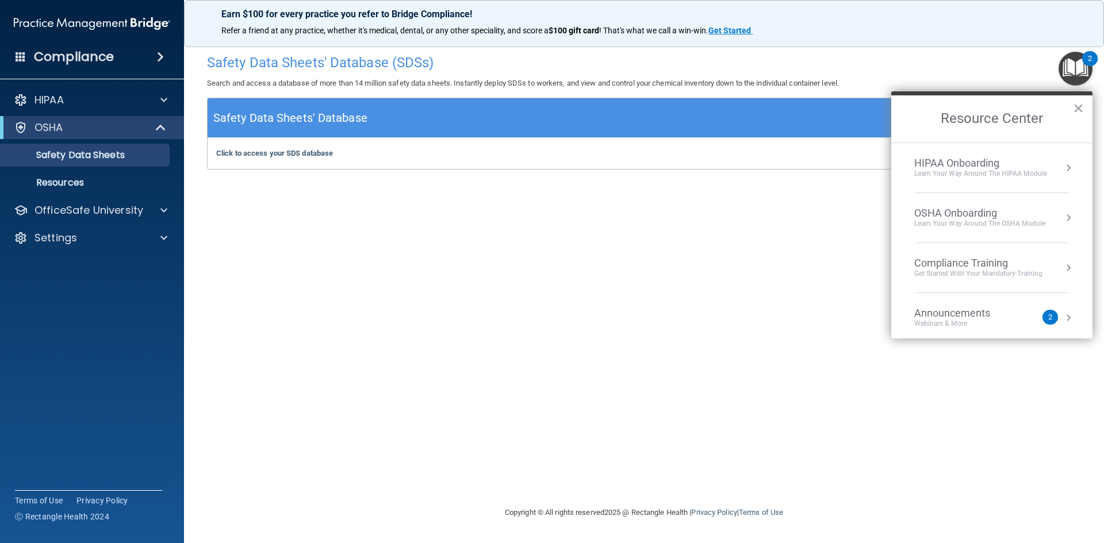
click at [533, 213] on div "OSHA Onboarding" at bounding box center [979, 213] width 131 height 13
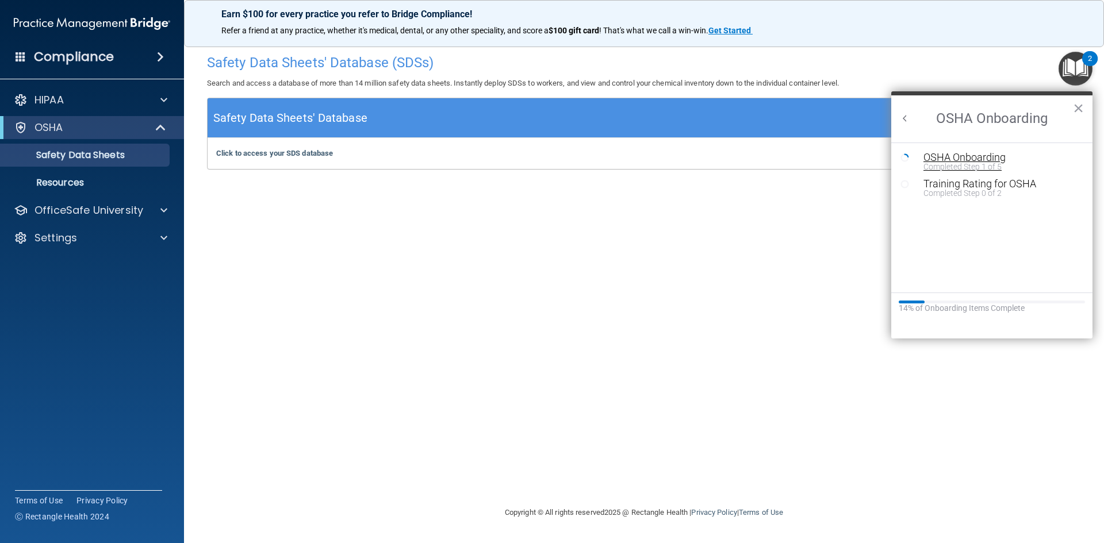
click at [533, 163] on div "Completed Step 1 of 5" at bounding box center [1000, 167] width 154 height 8
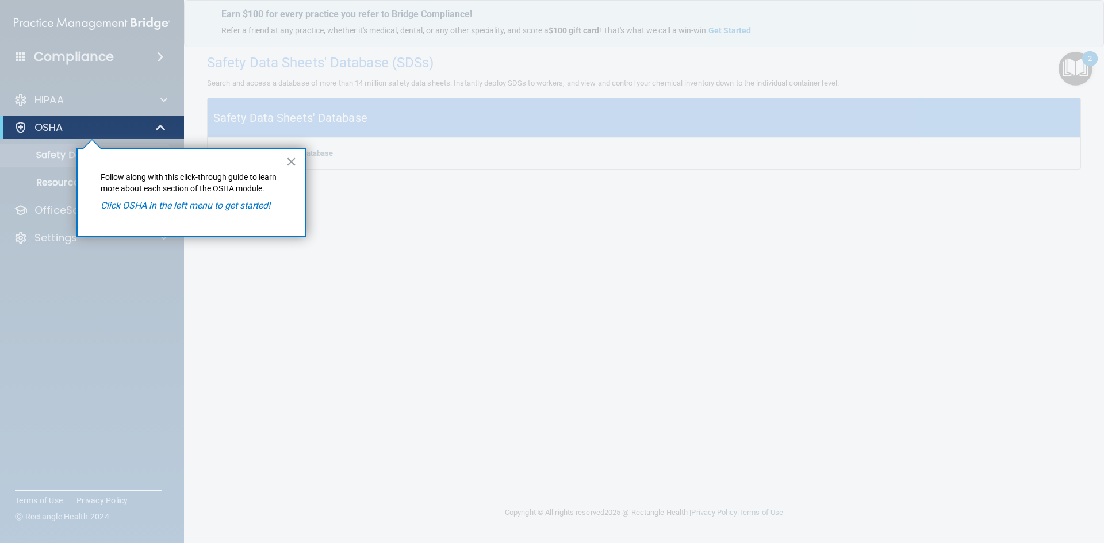
click at [233, 203] on em "Click OSHA in the left menu to get started!" at bounding box center [186, 205] width 170 height 11
click at [225, 205] on em "Click OSHA in the left menu to get started!" at bounding box center [186, 205] width 170 height 11
click at [62, 128] on p "OSHA" at bounding box center [48, 128] width 29 height 14
click at [293, 159] on button "×" at bounding box center [291, 161] width 11 height 18
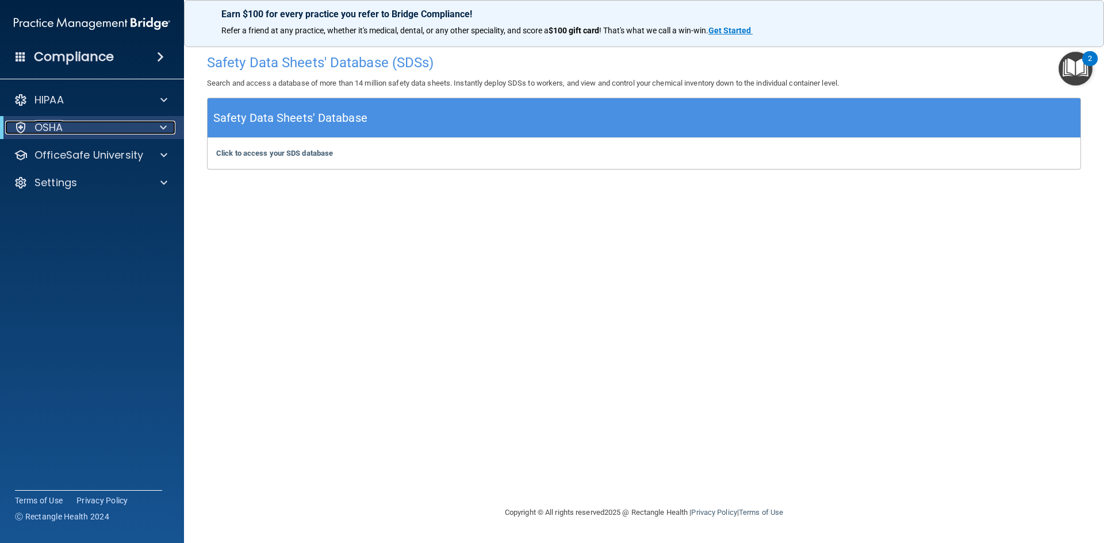
click at [125, 128] on div "OSHA" at bounding box center [76, 128] width 142 height 14
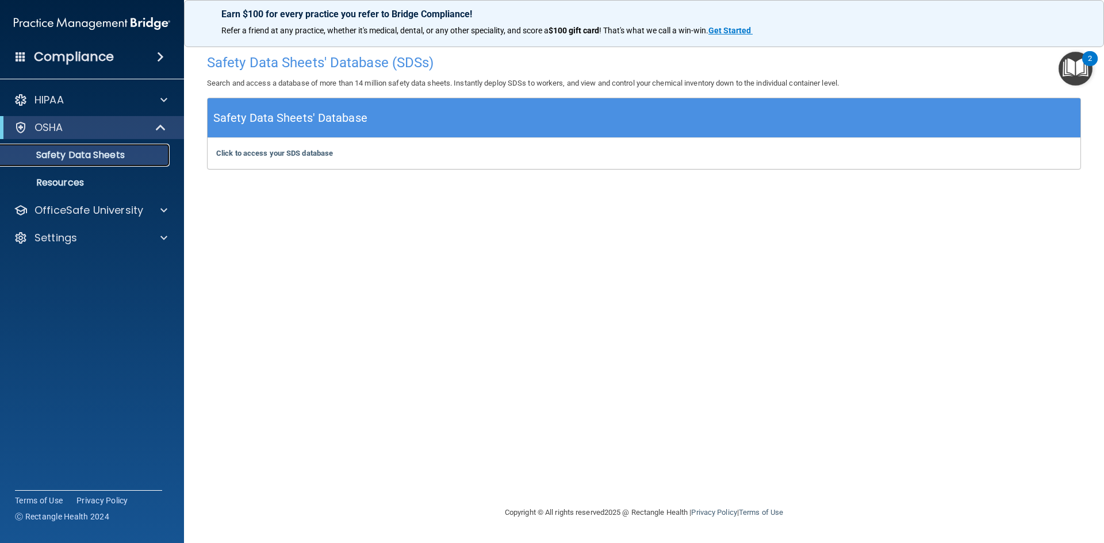
click at [87, 151] on p "Safety Data Sheets" at bounding box center [85, 154] width 157 height 11
click at [74, 180] on p "Resources" at bounding box center [85, 182] width 157 height 11
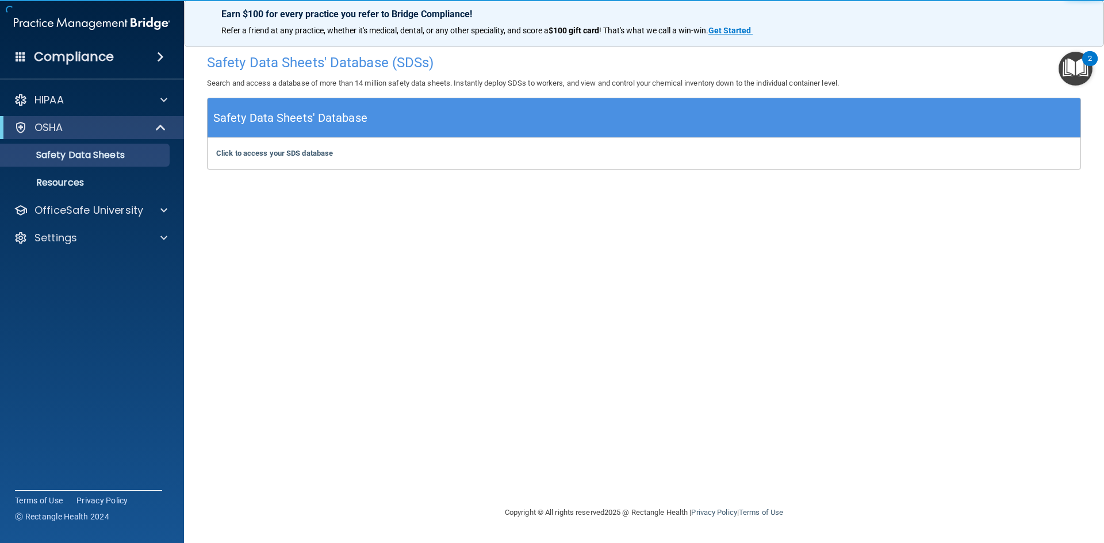
click at [1073, 61] on img "Open Resource Center, 2 new notifications" at bounding box center [1075, 69] width 34 height 34
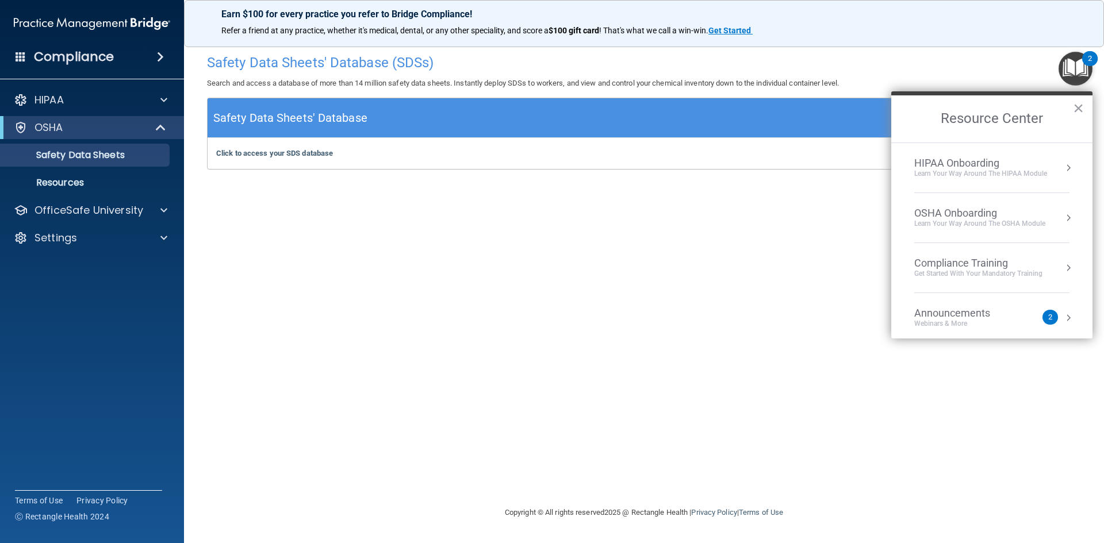
click at [966, 213] on div "OSHA Onboarding" at bounding box center [979, 213] width 131 height 13
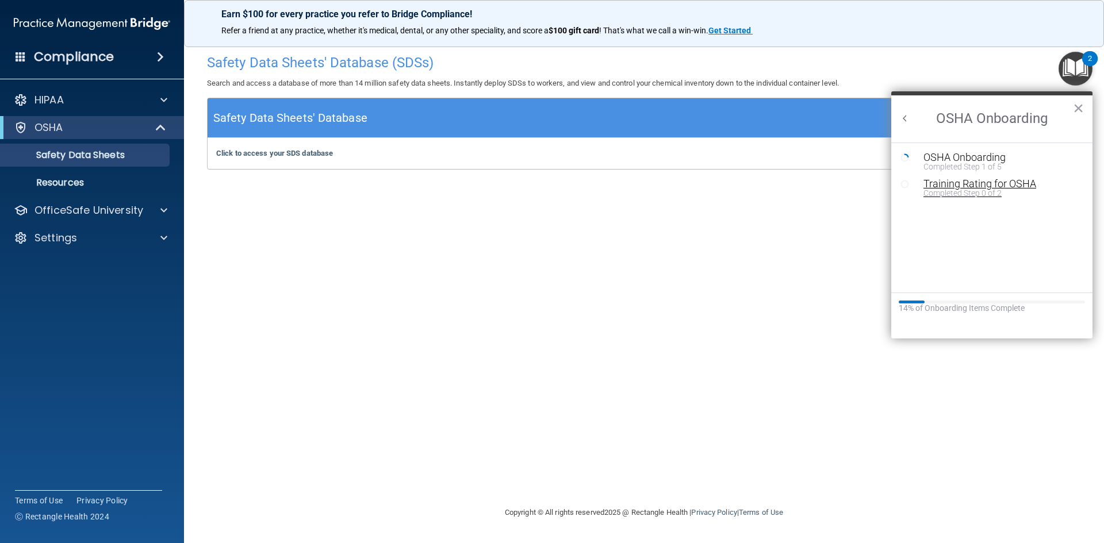
click at [973, 189] on div "Completed Step 0 of 2" at bounding box center [1000, 193] width 154 height 8
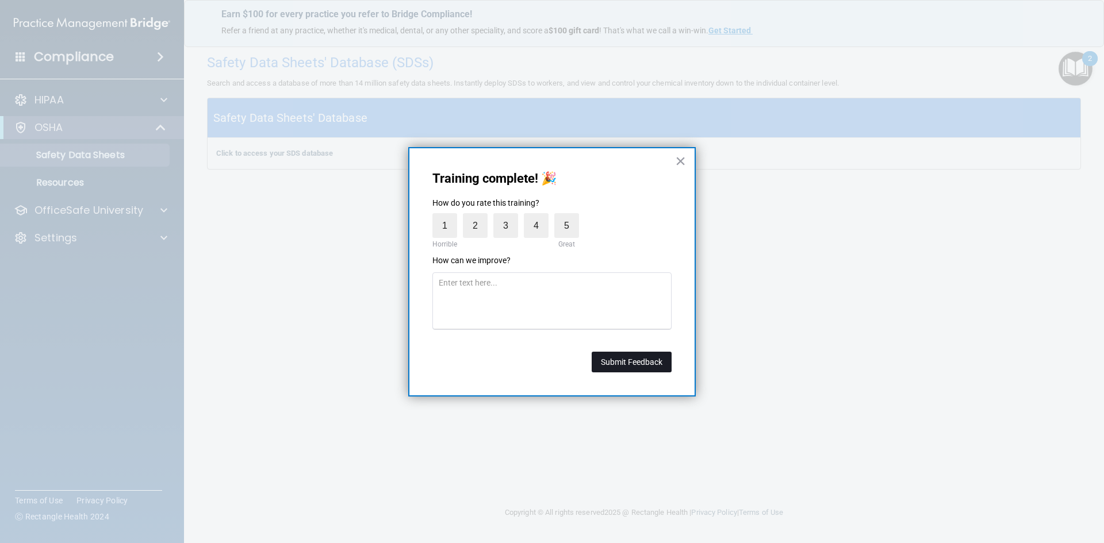
click at [646, 366] on button "Submit Feedback" at bounding box center [631, 362] width 80 height 21
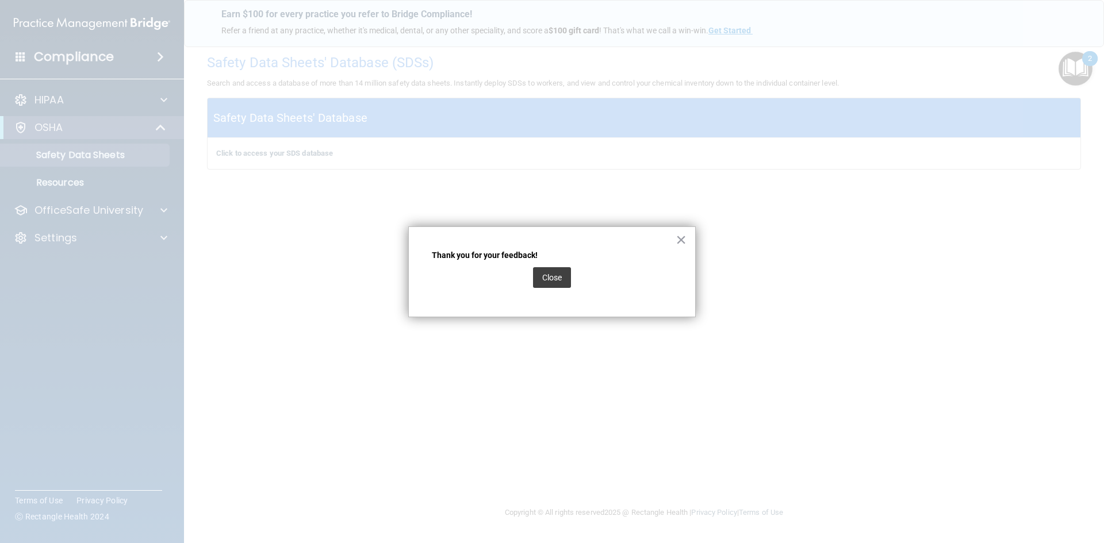
drag, startPoint x: 552, startPoint y: 276, endPoint x: 554, endPoint y: 267, distance: 9.5
click at [552, 276] on button "Close" at bounding box center [552, 277] width 38 height 21
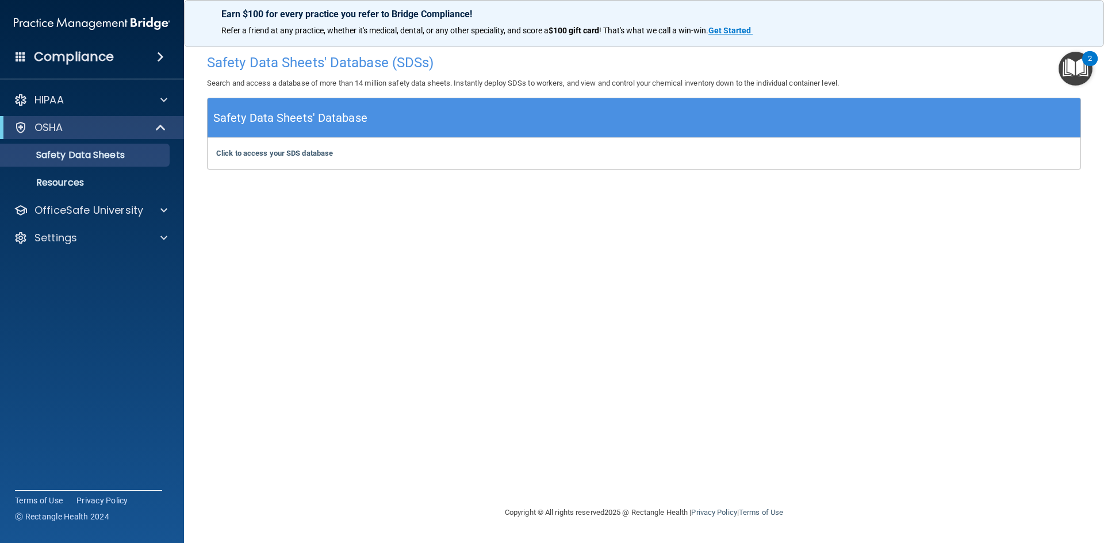
click at [1083, 77] on img "Open Resource Center, 2 new notifications" at bounding box center [1075, 69] width 34 height 34
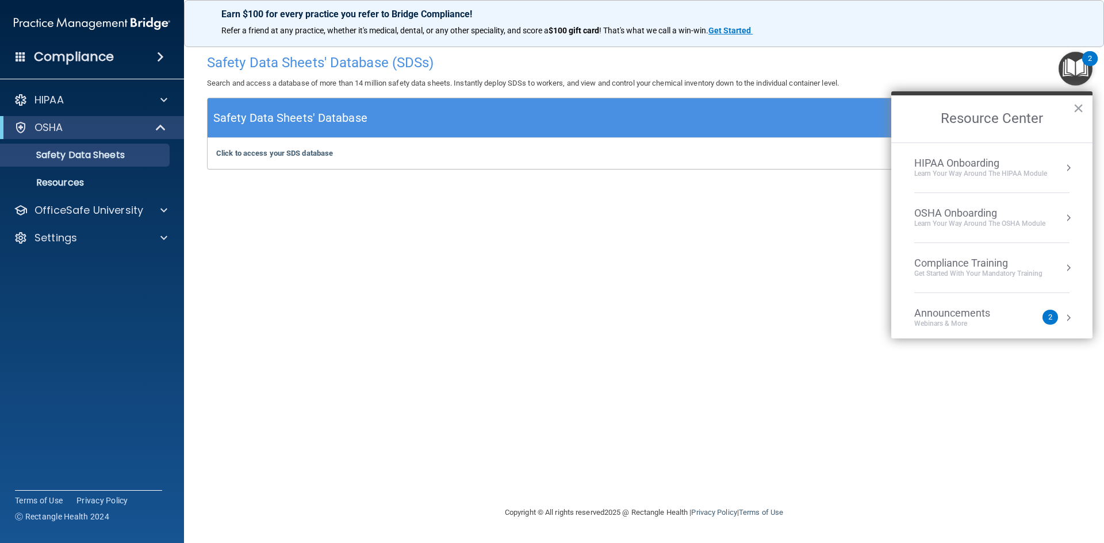
click at [954, 218] on div "OSHA Onboarding" at bounding box center [979, 213] width 131 height 13
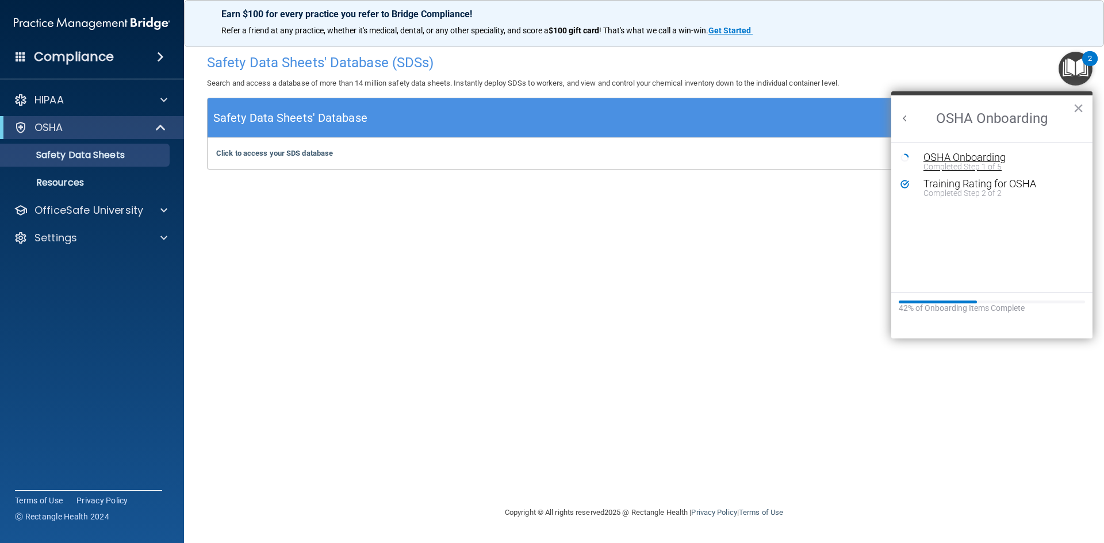
click at [957, 159] on div "OSHA Onboarding" at bounding box center [1000, 157] width 154 height 10
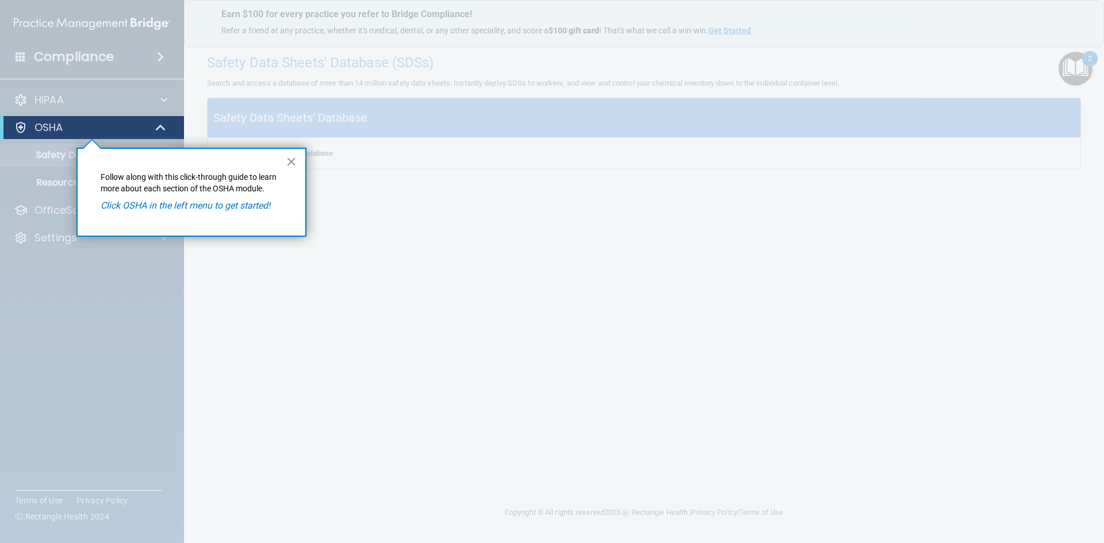
click at [220, 205] on em "Click OSHA in the left menu to get started!" at bounding box center [186, 205] width 170 height 11
click at [293, 163] on button "×" at bounding box center [291, 161] width 11 height 18
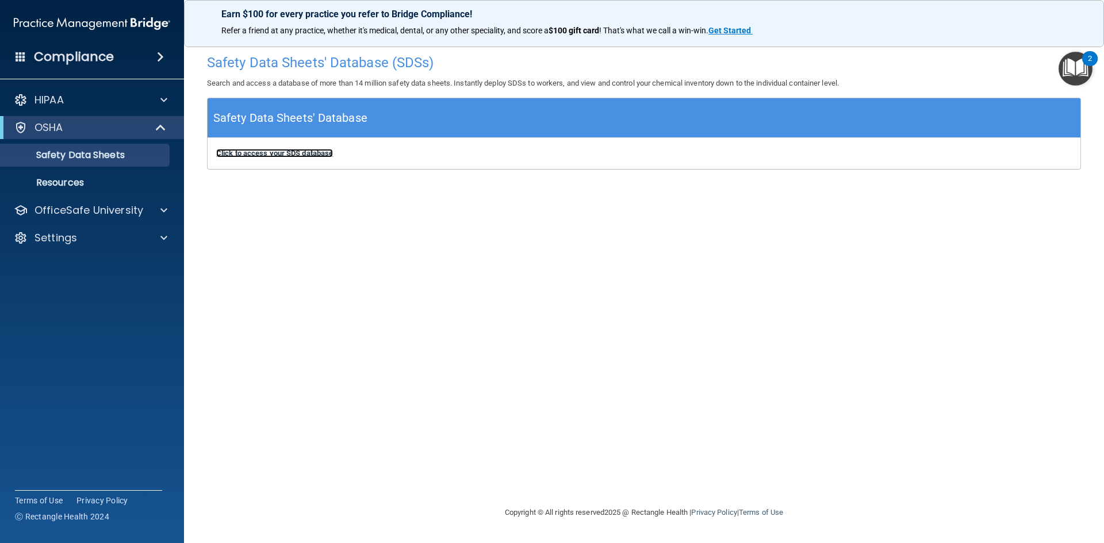
click at [279, 155] on b "Click to access your SDS database" at bounding box center [274, 153] width 117 height 9
click at [1068, 62] on img "Open Resource Center, 2 new notifications" at bounding box center [1075, 69] width 34 height 34
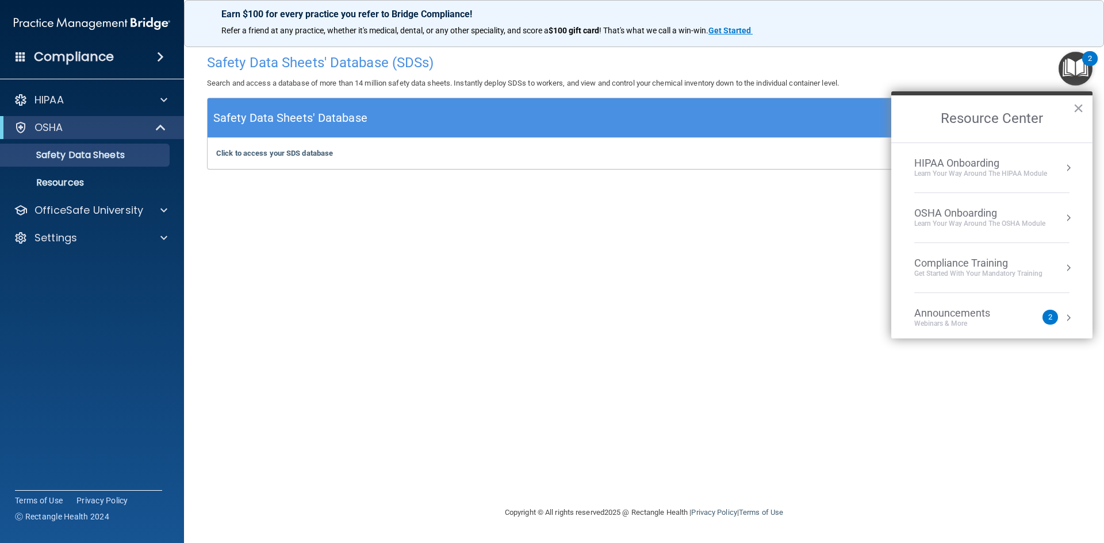
click at [990, 213] on div "OSHA Onboarding" at bounding box center [979, 213] width 131 height 13
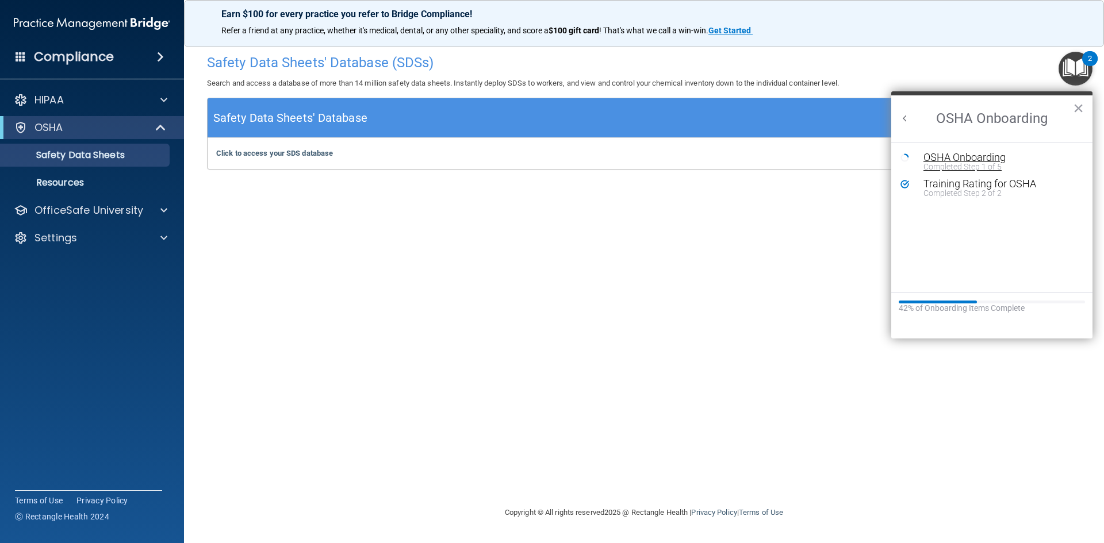
click at [953, 156] on div "OSHA Onboarding" at bounding box center [1000, 157] width 154 height 10
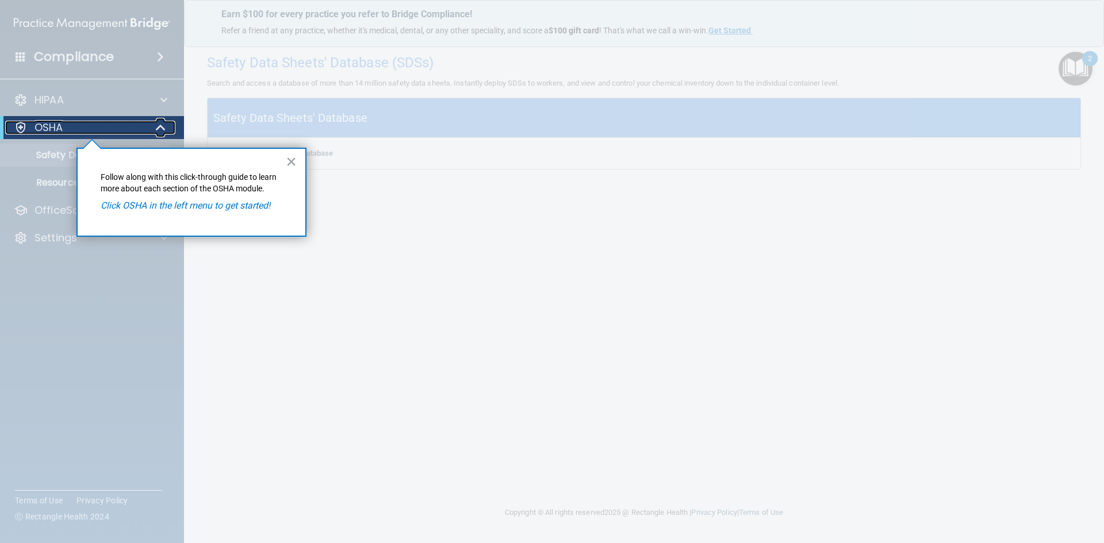
click at [55, 124] on p "OSHA" at bounding box center [48, 128] width 29 height 14
click at [62, 126] on p "OSHA" at bounding box center [48, 128] width 29 height 14
click at [294, 161] on button "×" at bounding box center [291, 161] width 11 height 18
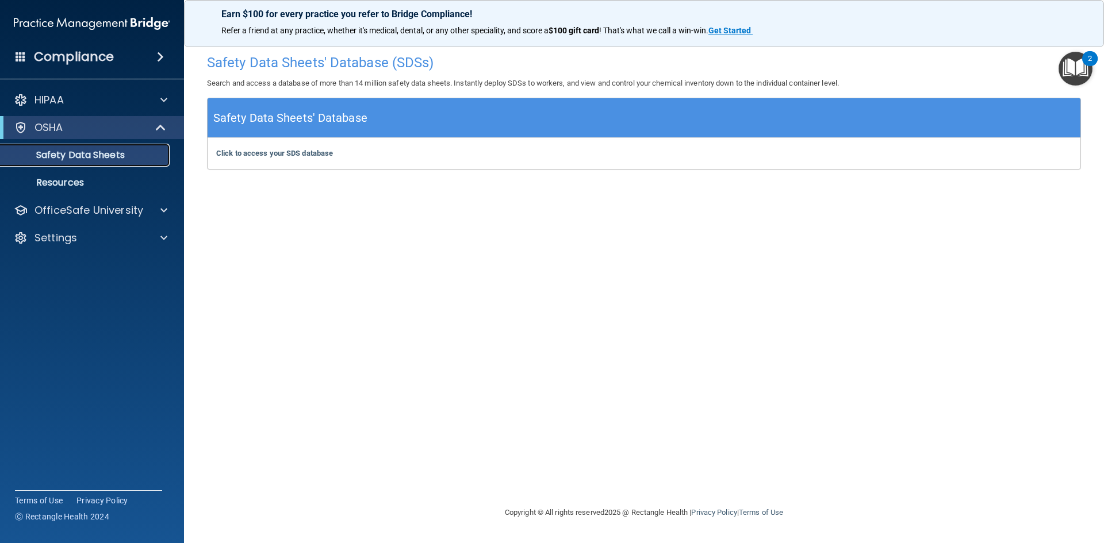
click at [78, 154] on p "Safety Data Sheets" at bounding box center [85, 154] width 157 height 11
click at [67, 179] on p "Resources" at bounding box center [85, 182] width 157 height 11
click at [1082, 55] on div "2" at bounding box center [1090, 58] width 16 height 15
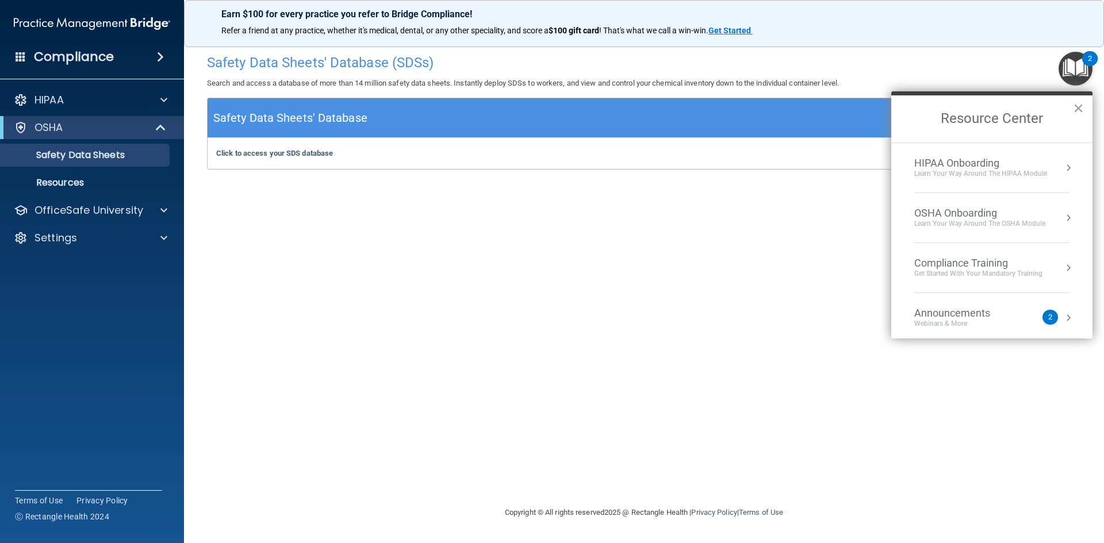
click at [1062, 220] on button "Resource Center" at bounding box center [1067, 217] width 11 height 11
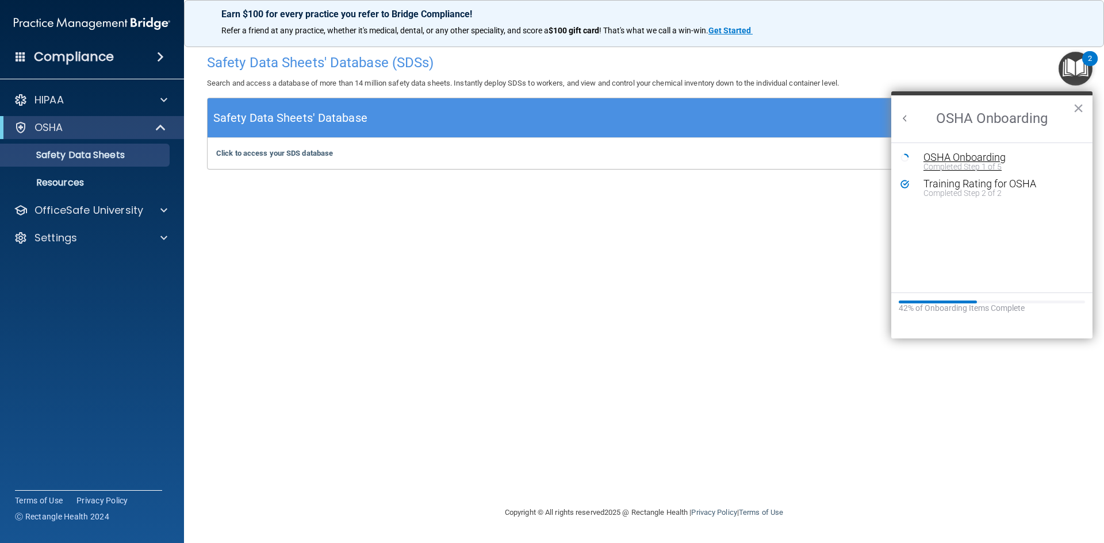
click at [960, 171] on div "Completed Step 1 of 5" at bounding box center [1000, 167] width 154 height 8
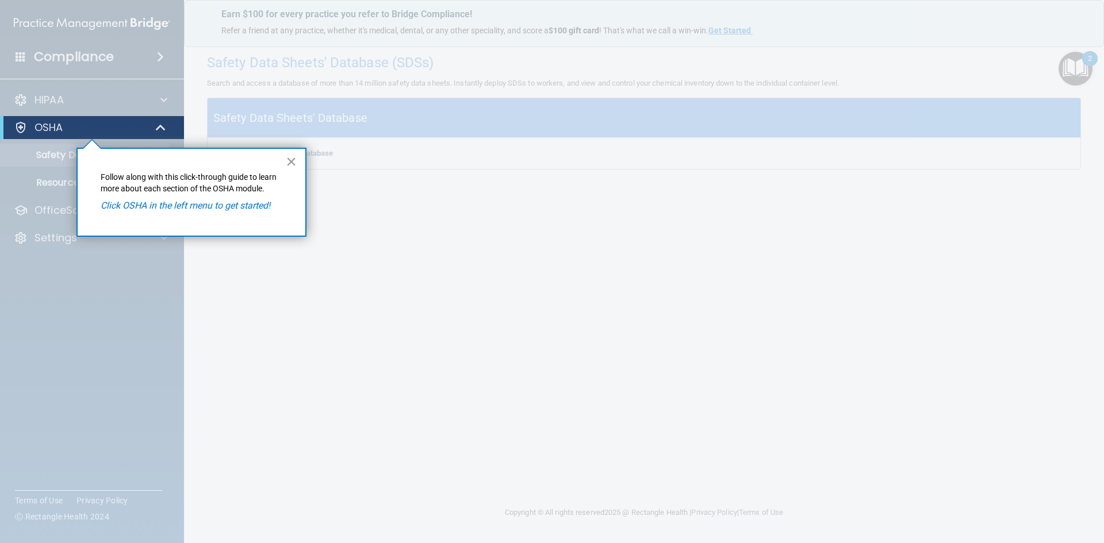
click at [289, 159] on button "×" at bounding box center [291, 161] width 11 height 18
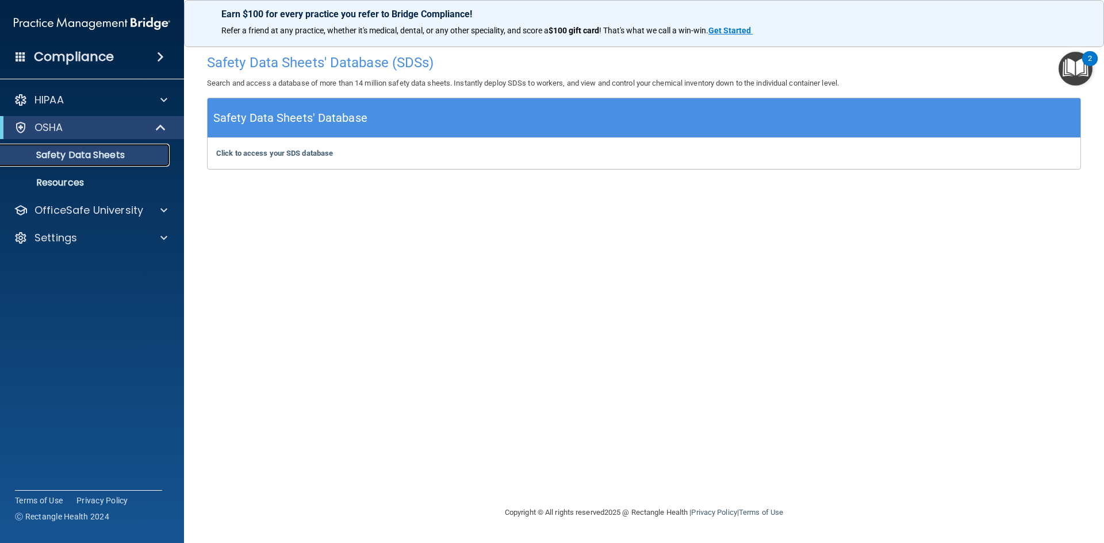
click at [113, 151] on p "Safety Data Sheets" at bounding box center [85, 154] width 157 height 11
click at [1075, 57] on img "Open Resource Center, 2 new notifications" at bounding box center [1075, 69] width 34 height 34
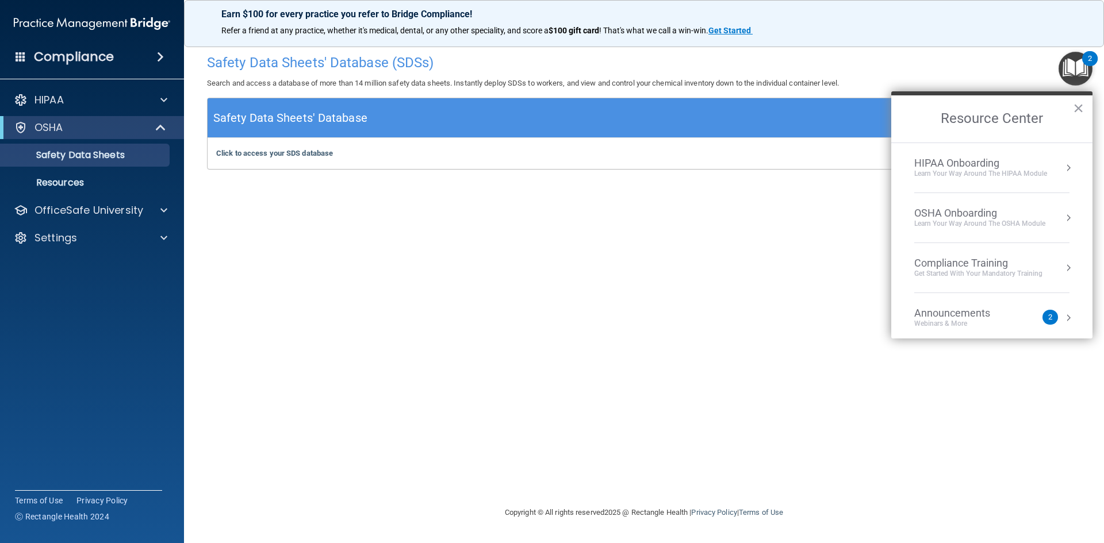
scroll to position [64, 0]
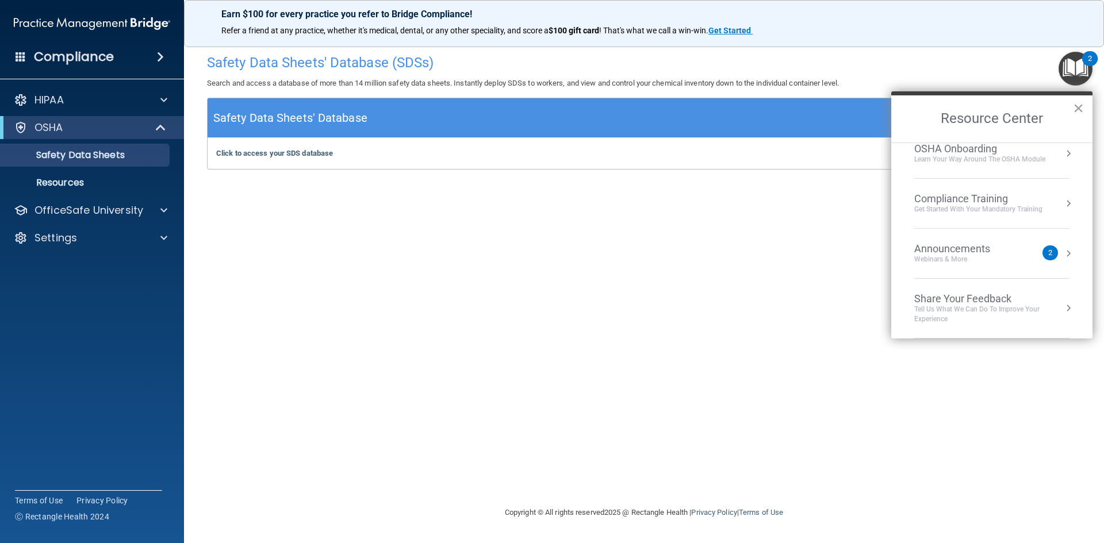
click at [967, 197] on div "Compliance Training" at bounding box center [978, 199] width 128 height 13
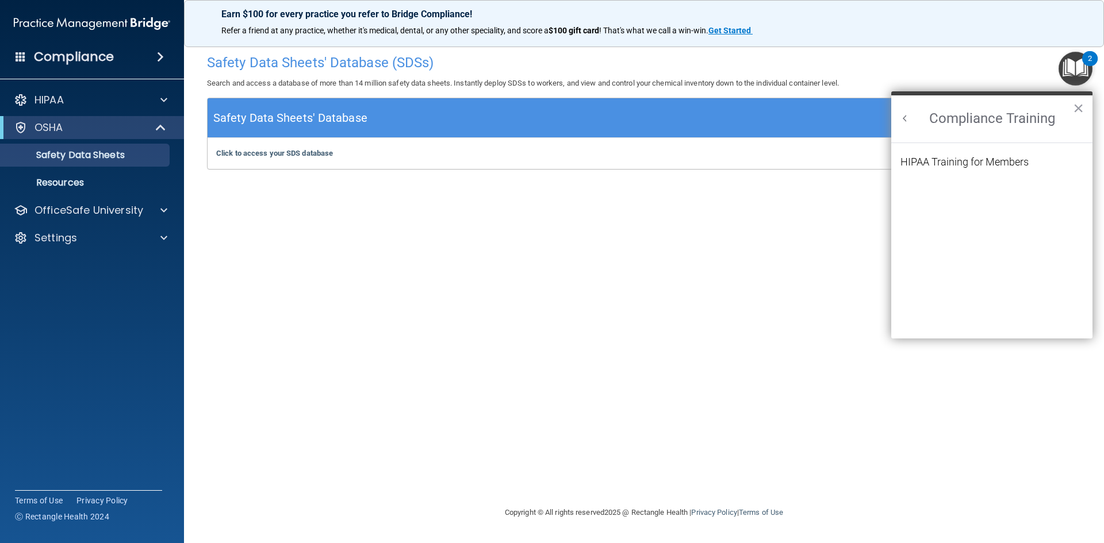
scroll to position [50, 0]
click at [908, 118] on button "Back to Resource Center Home" at bounding box center [904, 118] width 11 height 11
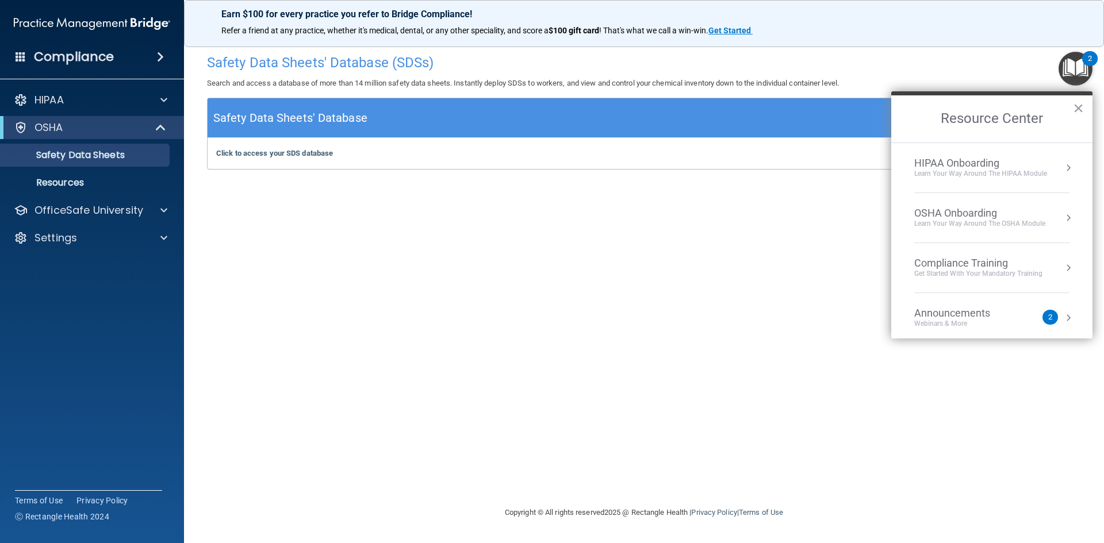
click at [993, 260] on div "Compliance Training" at bounding box center [978, 263] width 128 height 13
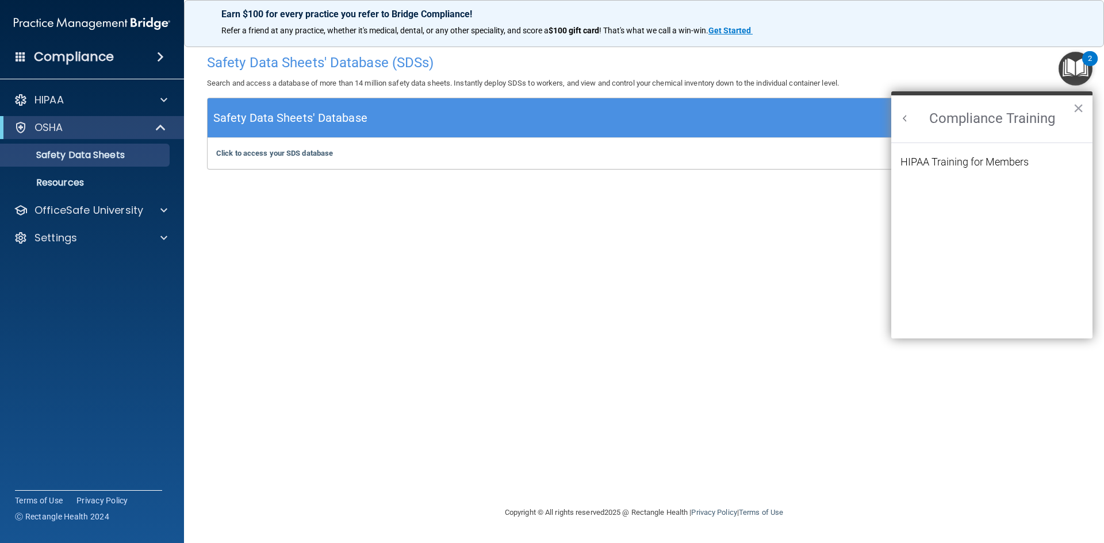
scroll to position [0, 0]
click at [947, 157] on div "HIPAA Training for Members" at bounding box center [964, 162] width 128 height 10
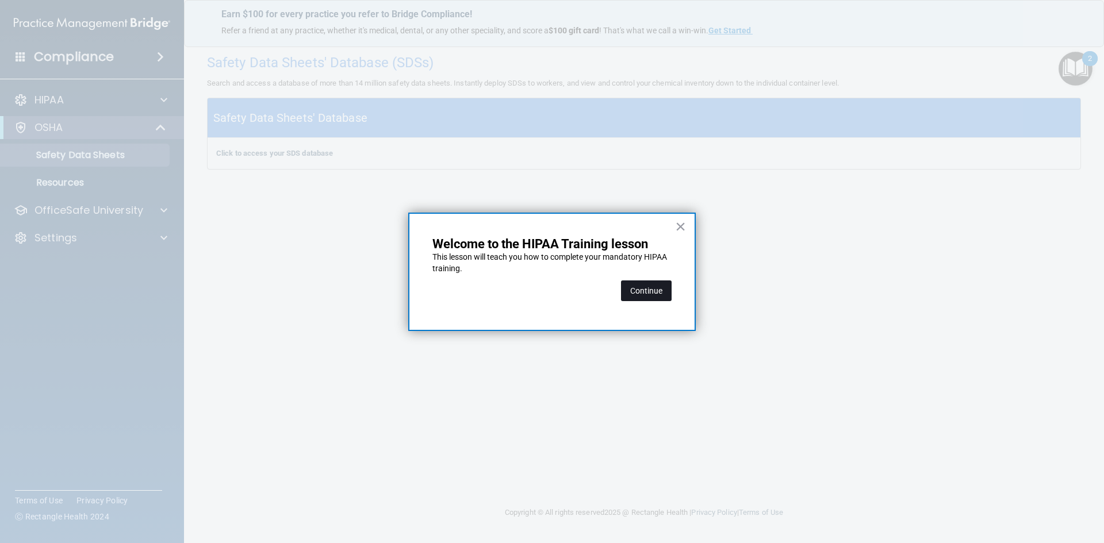
click at [650, 291] on button "Continue" at bounding box center [646, 290] width 51 height 21
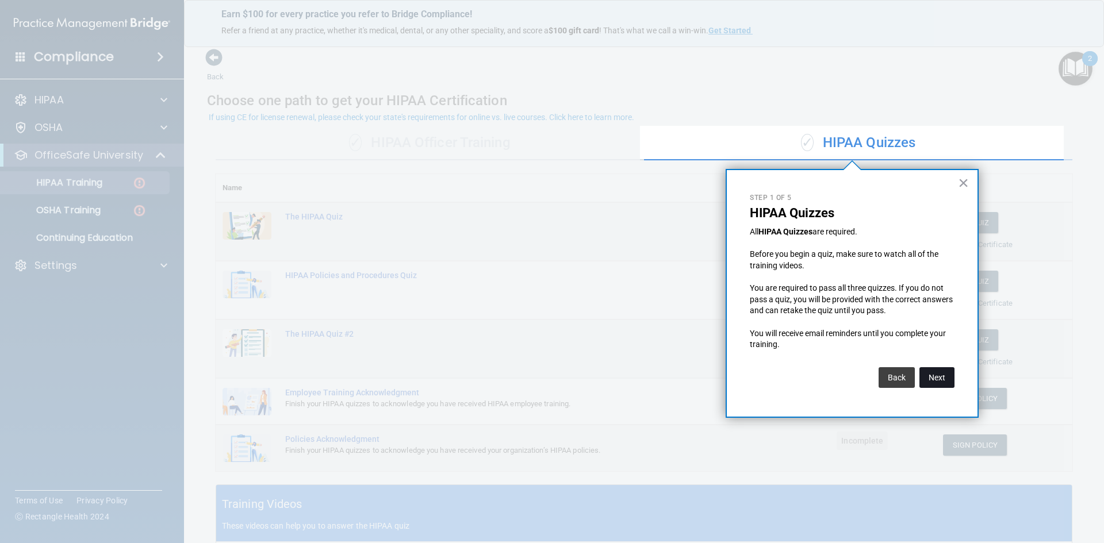
click at [933, 376] on button "Next" at bounding box center [936, 377] width 35 height 21
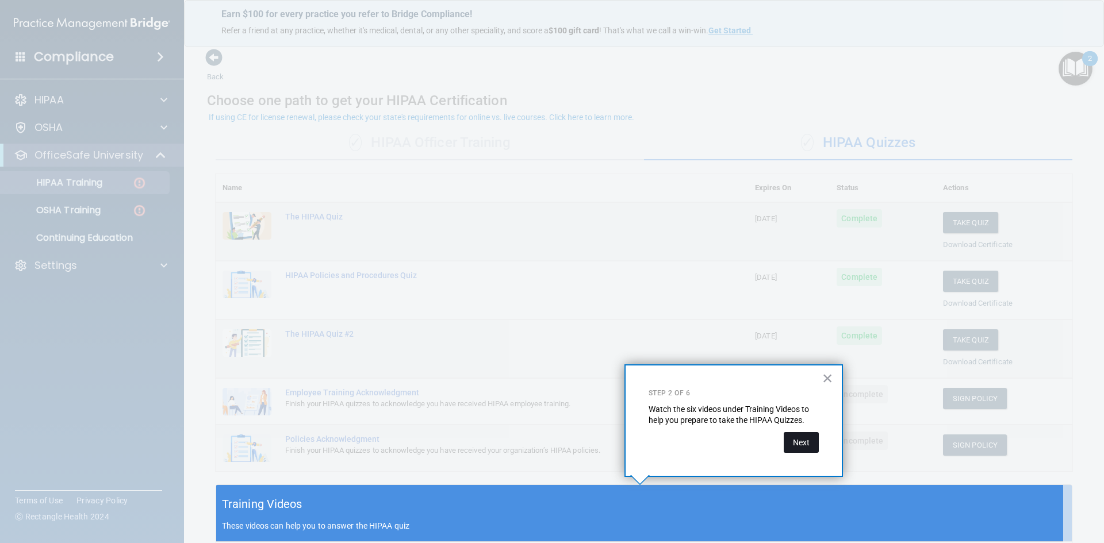
click at [794, 444] on button "Next" at bounding box center [800, 442] width 35 height 21
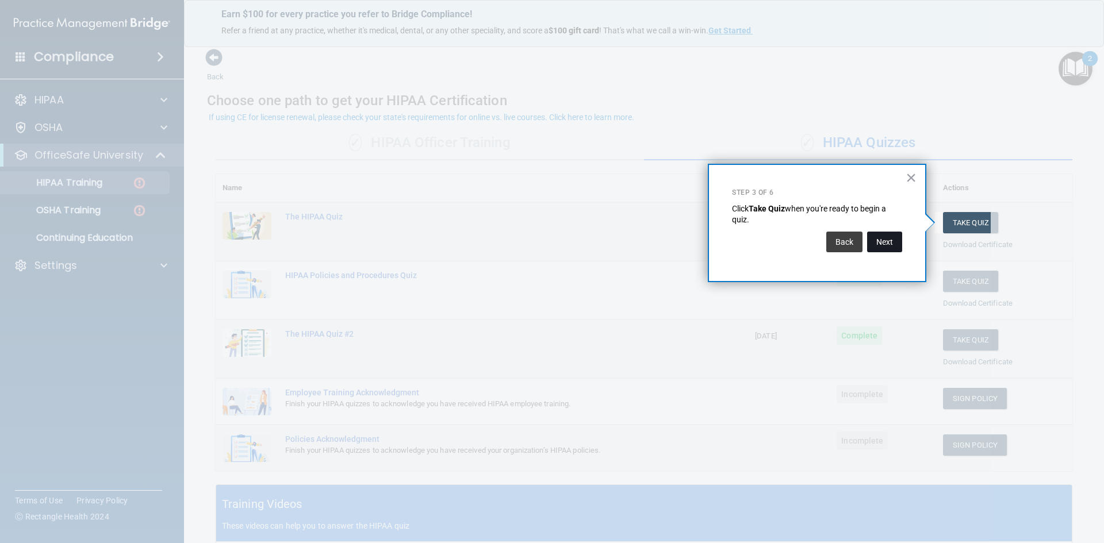
click at [881, 248] on button "Next" at bounding box center [884, 242] width 35 height 21
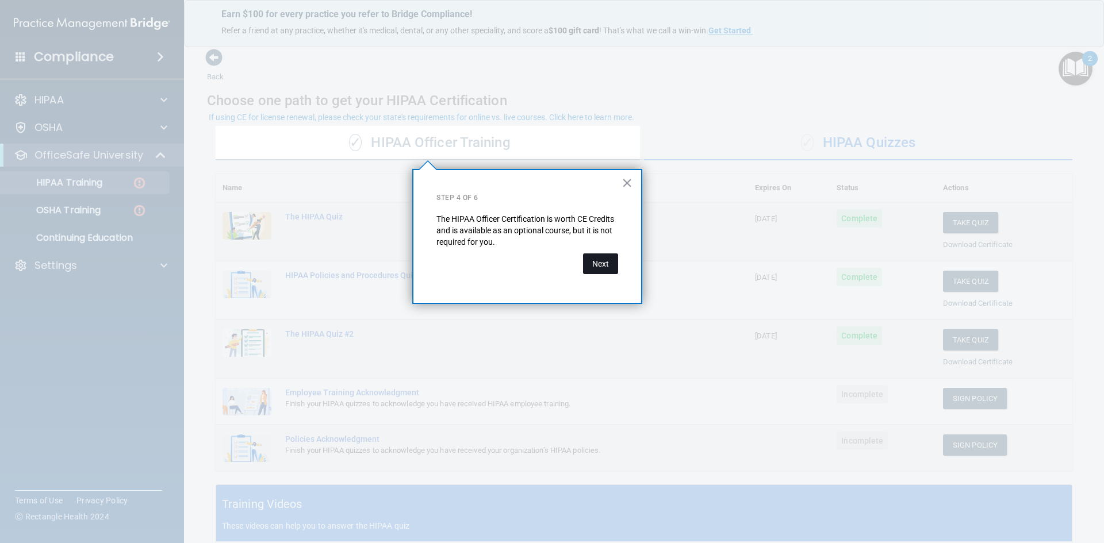
click at [597, 268] on button "Next" at bounding box center [600, 263] width 35 height 21
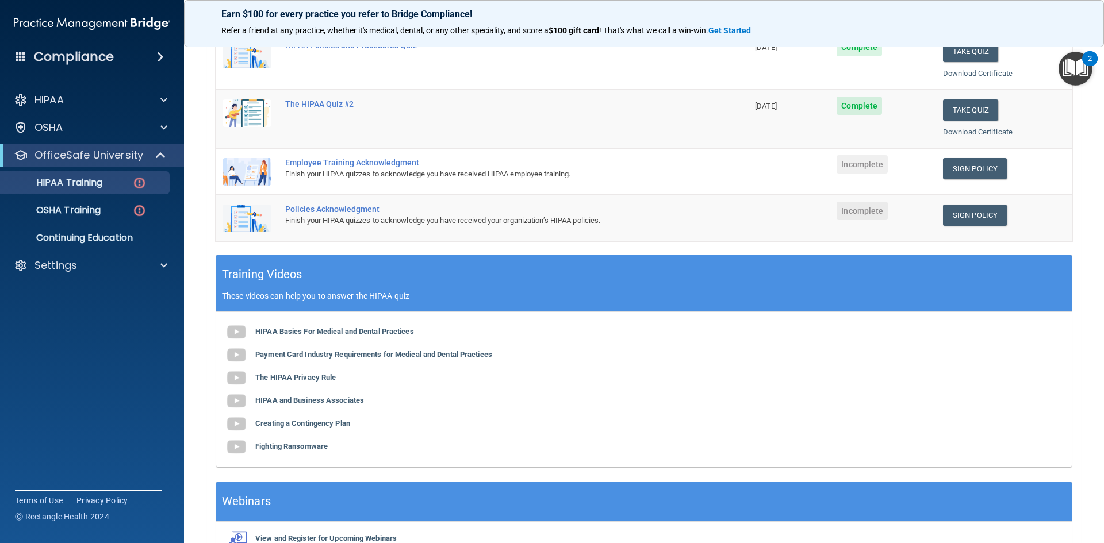
scroll to position [172, 0]
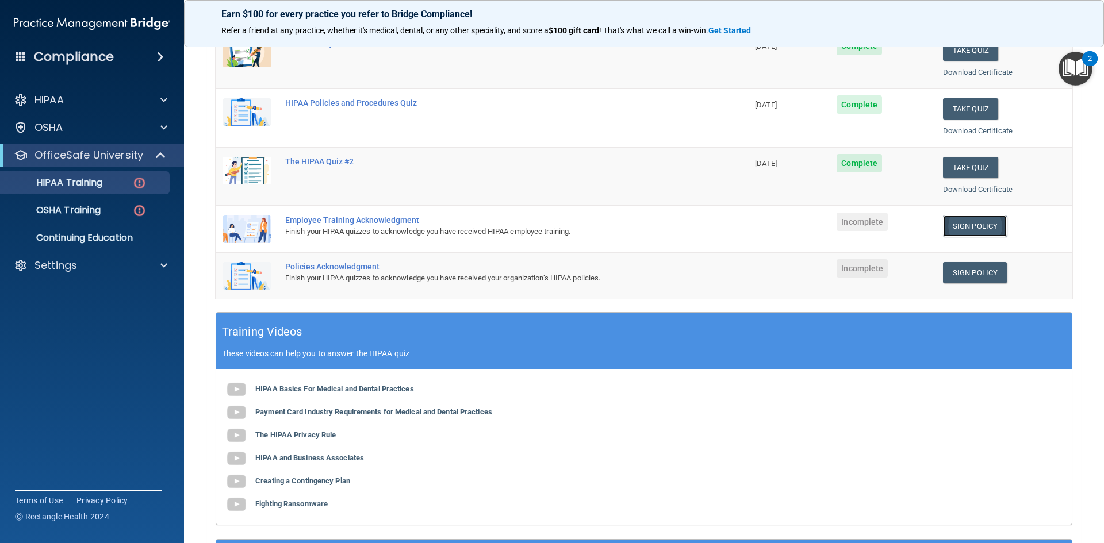
click at [963, 226] on link "Sign Policy" at bounding box center [975, 226] width 64 height 21
